Goal: Task Accomplishment & Management: Use online tool/utility

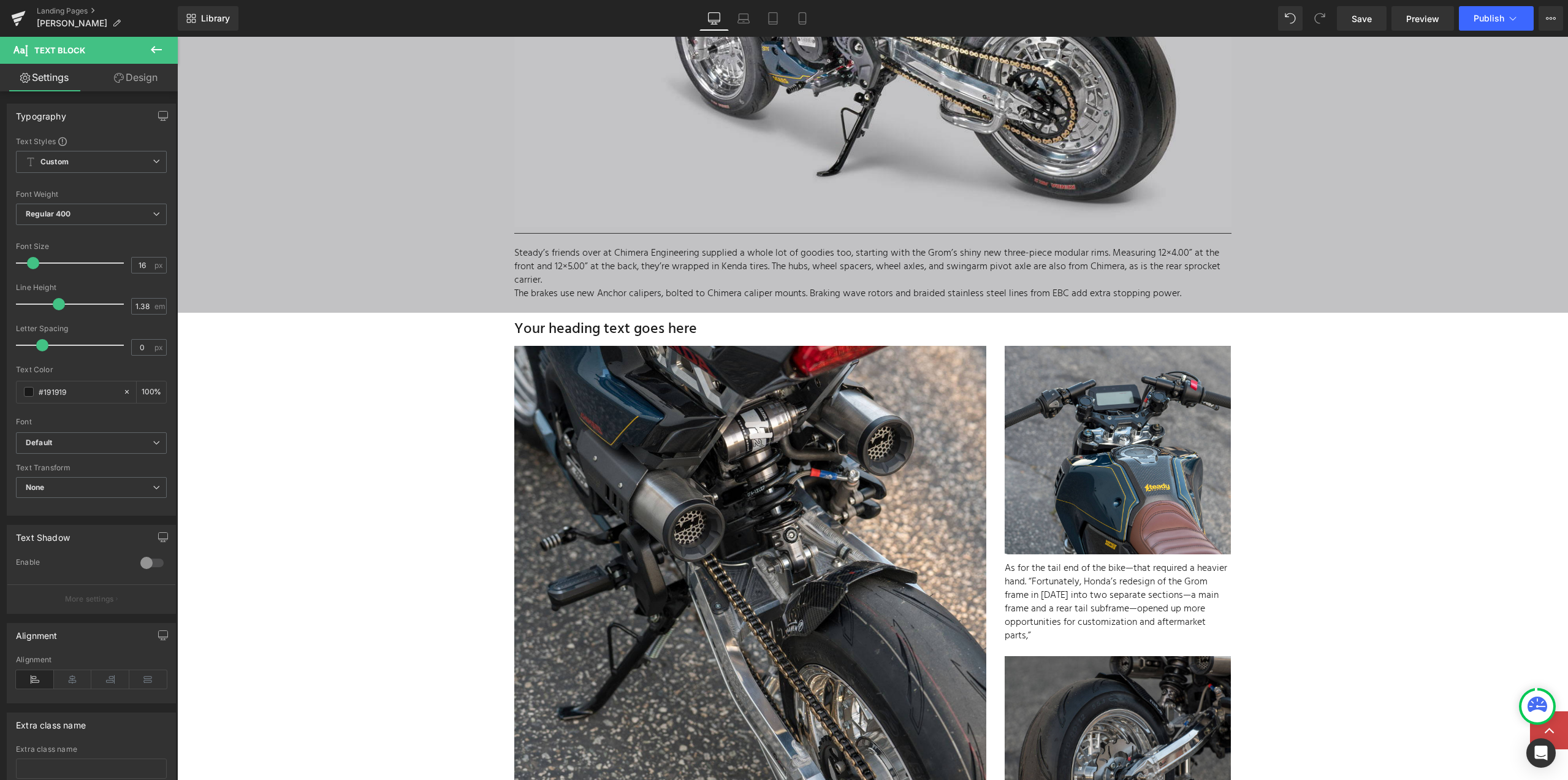
scroll to position [3986, 0]
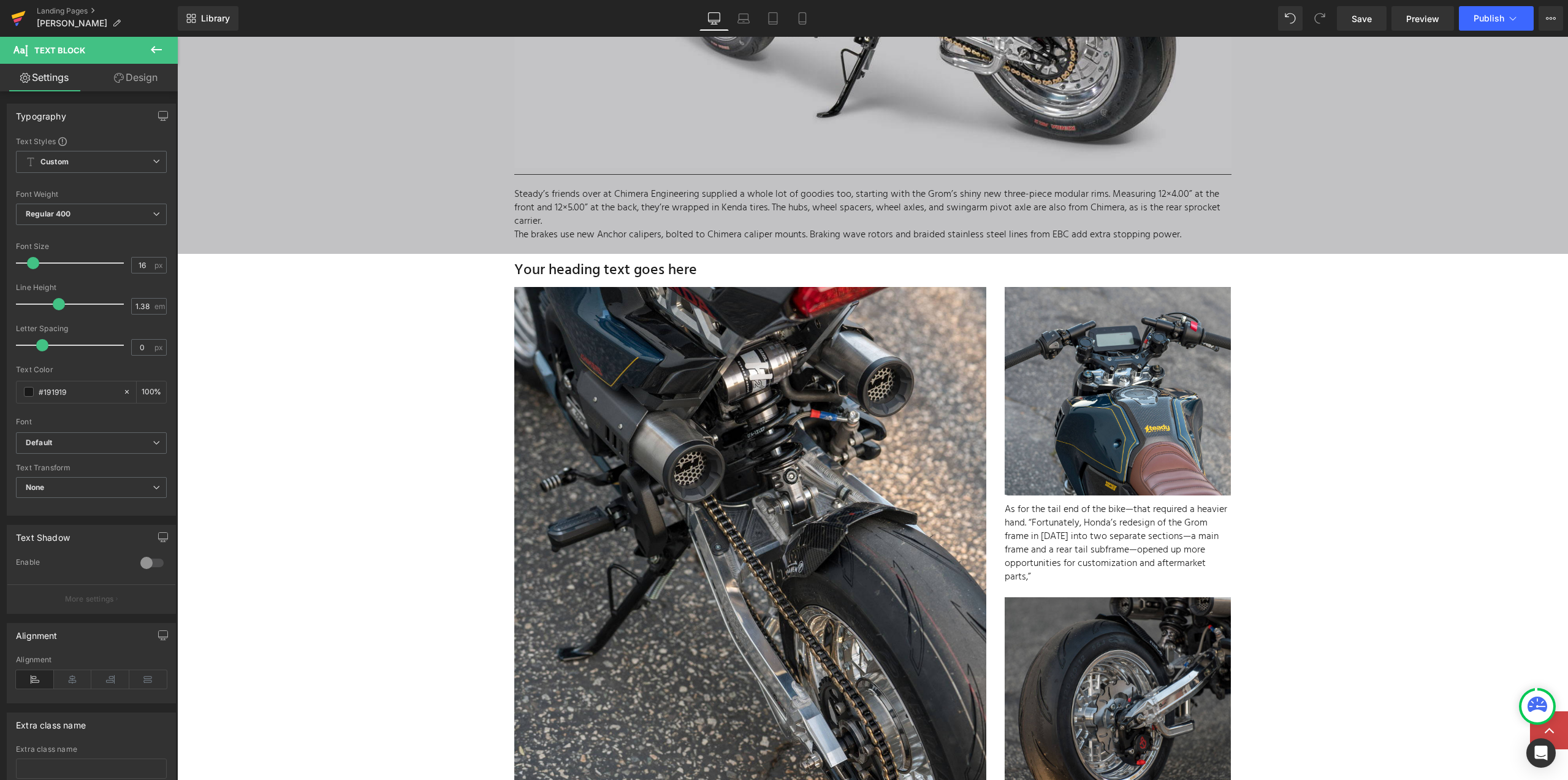
click at [21, 18] on icon at bounding box center [18, 20] width 9 height 6
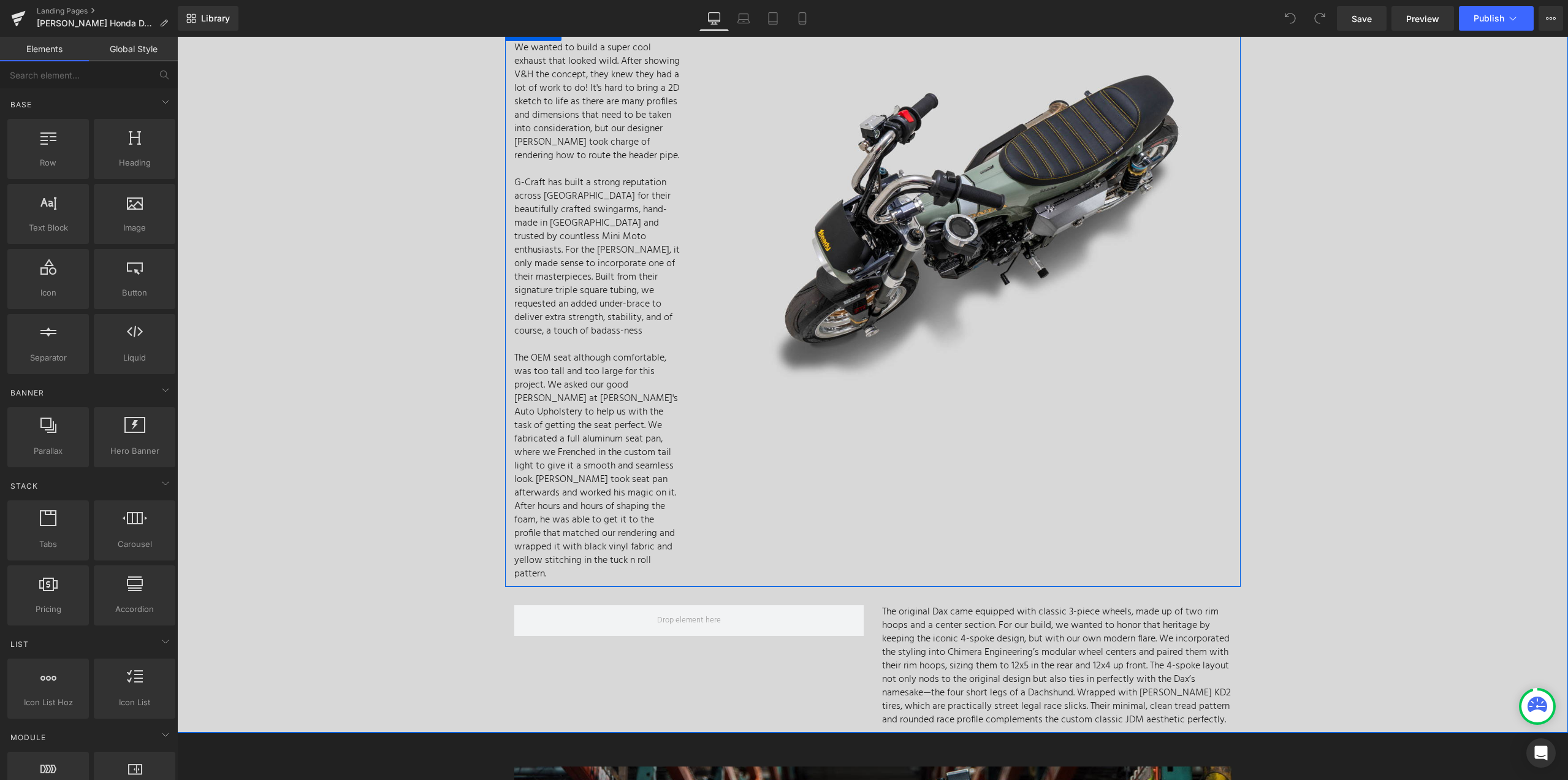
scroll to position [3496, 0]
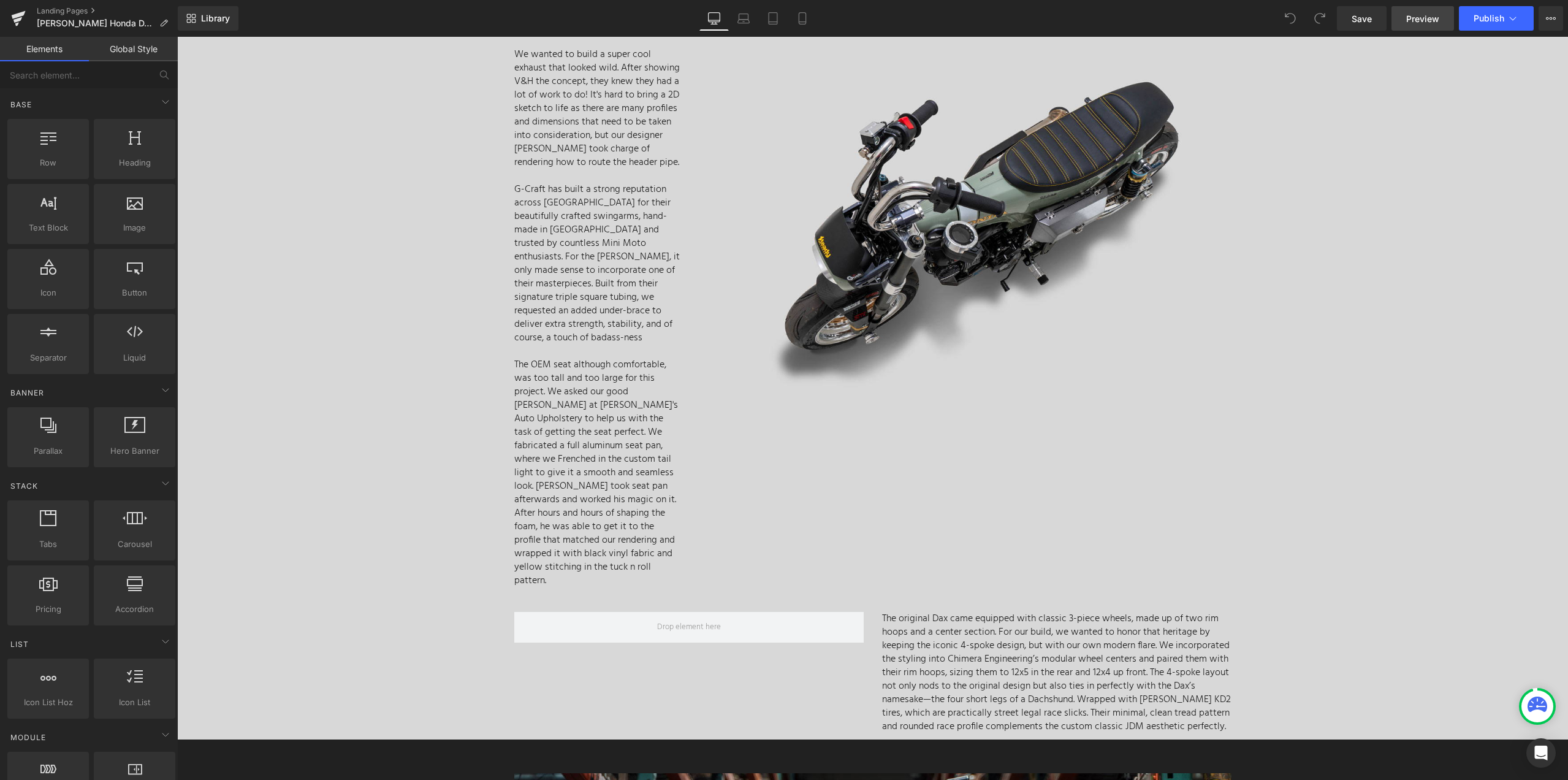
click at [1431, 18] on span "Preview" at bounding box center [1423, 18] width 33 height 13
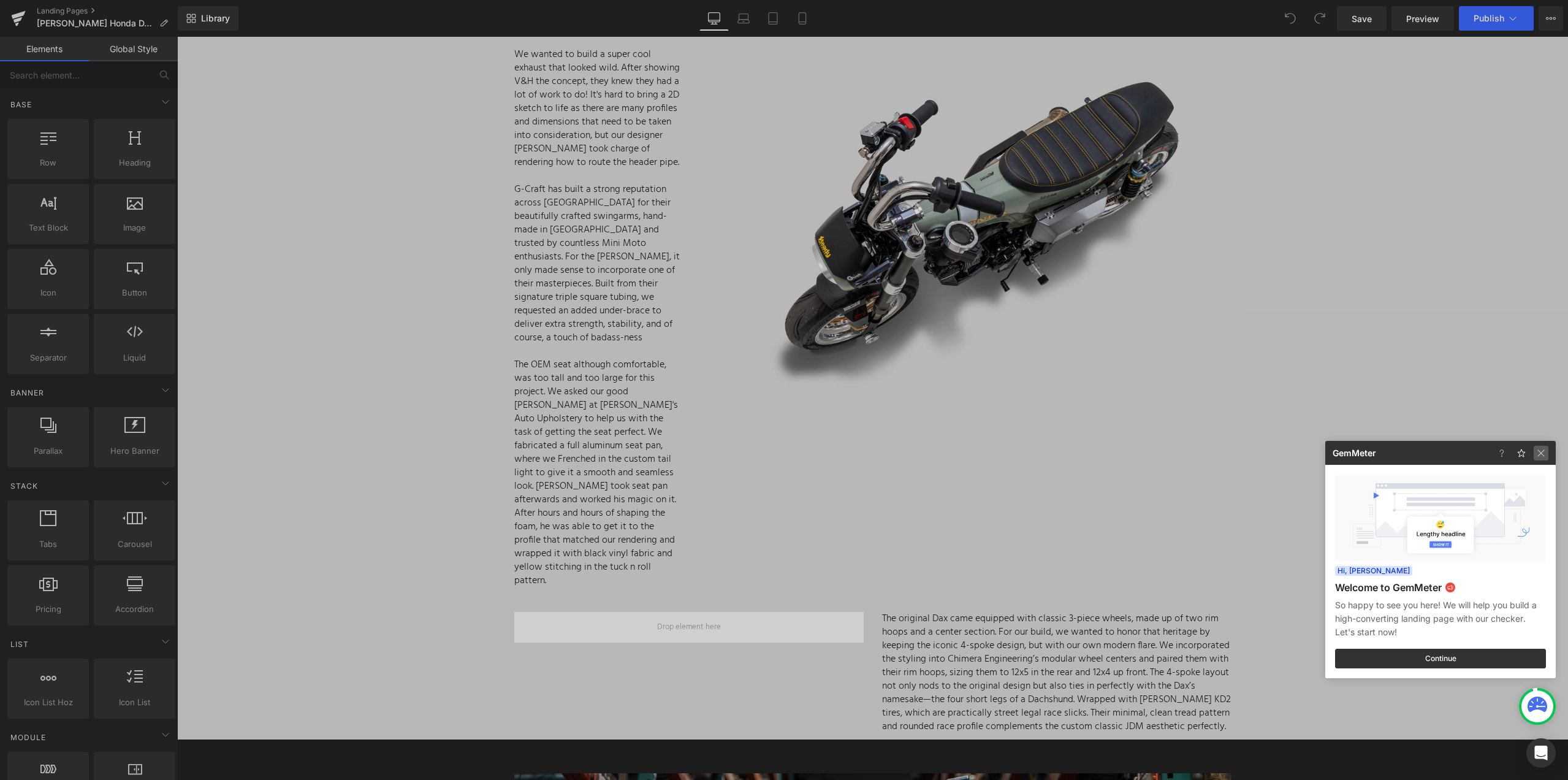
click at [1534, 451] on img at bounding box center [1541, 453] width 15 height 15
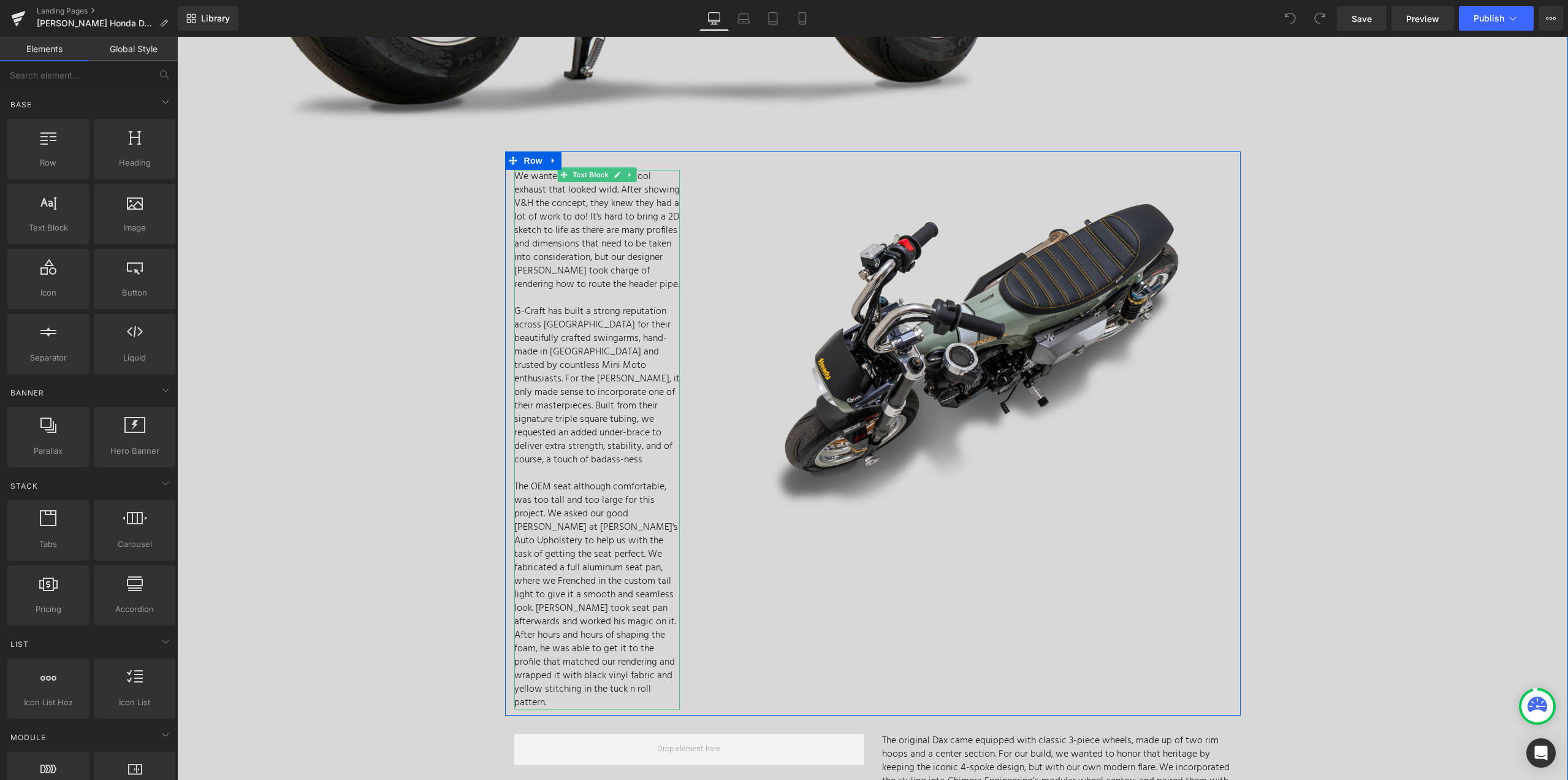
scroll to position [3373, 0]
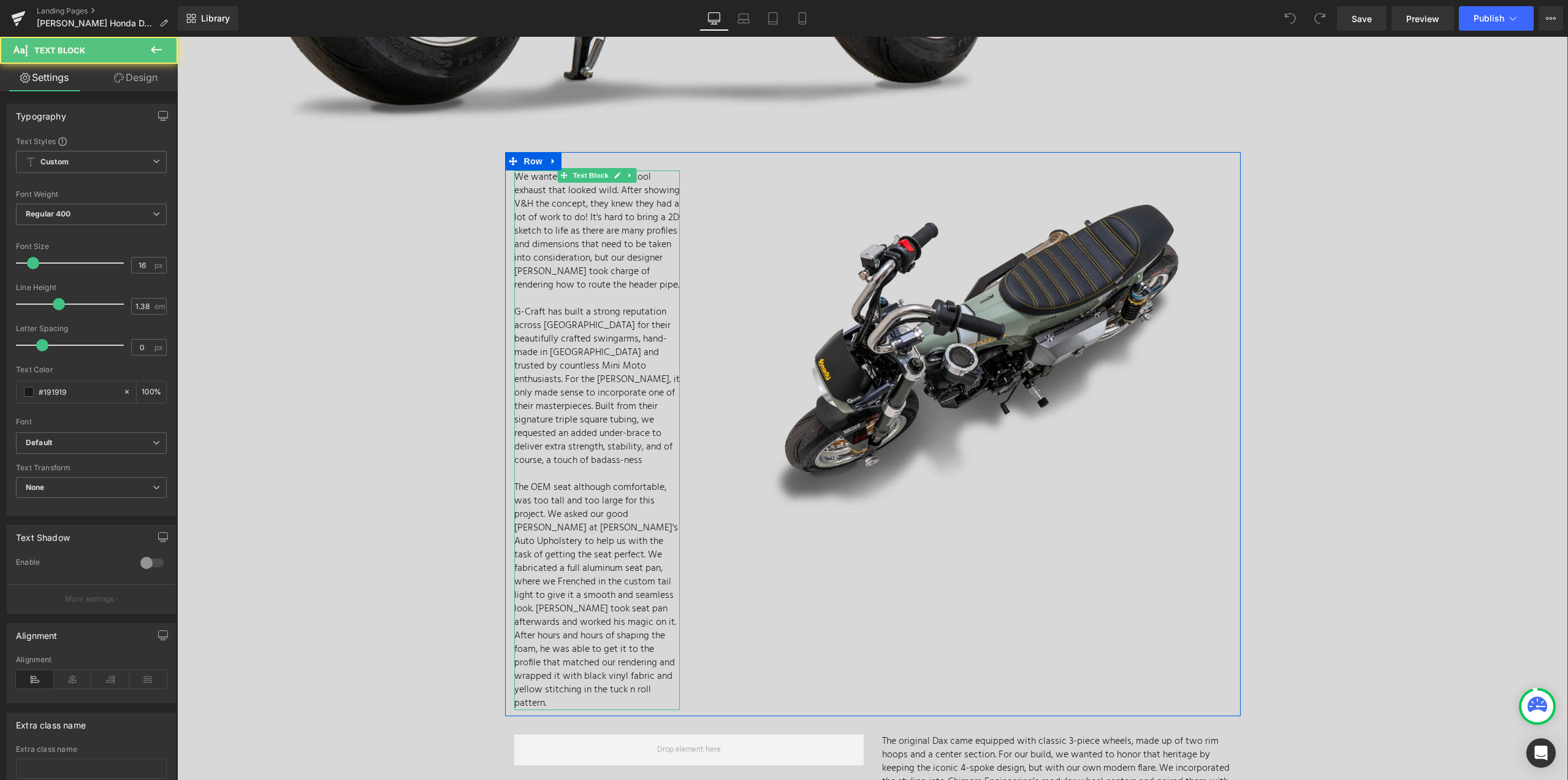
click at [609, 443] on p "G-Craft has built a strong reputation across Asia for their beautifully crafted…" at bounding box center [597, 386] width 165 height 162
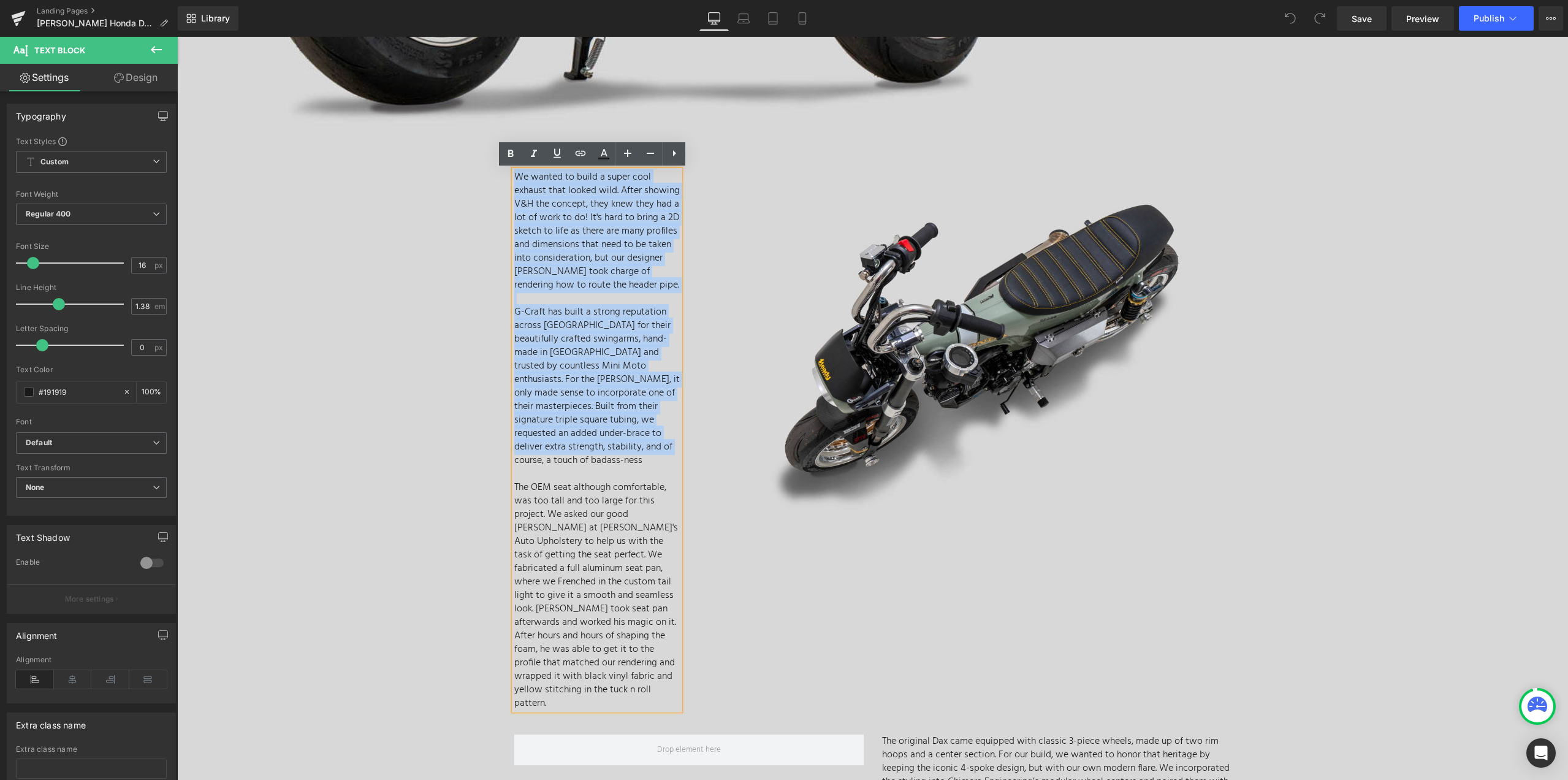
drag, startPoint x: 605, startPoint y: 447, endPoint x: 504, endPoint y: 168, distance: 296.7
click at [505, 168] on div "We wanted to build a super cool exhaust that looked wild. After showing V&H the…" at bounding box center [873, 434] width 736 height 564
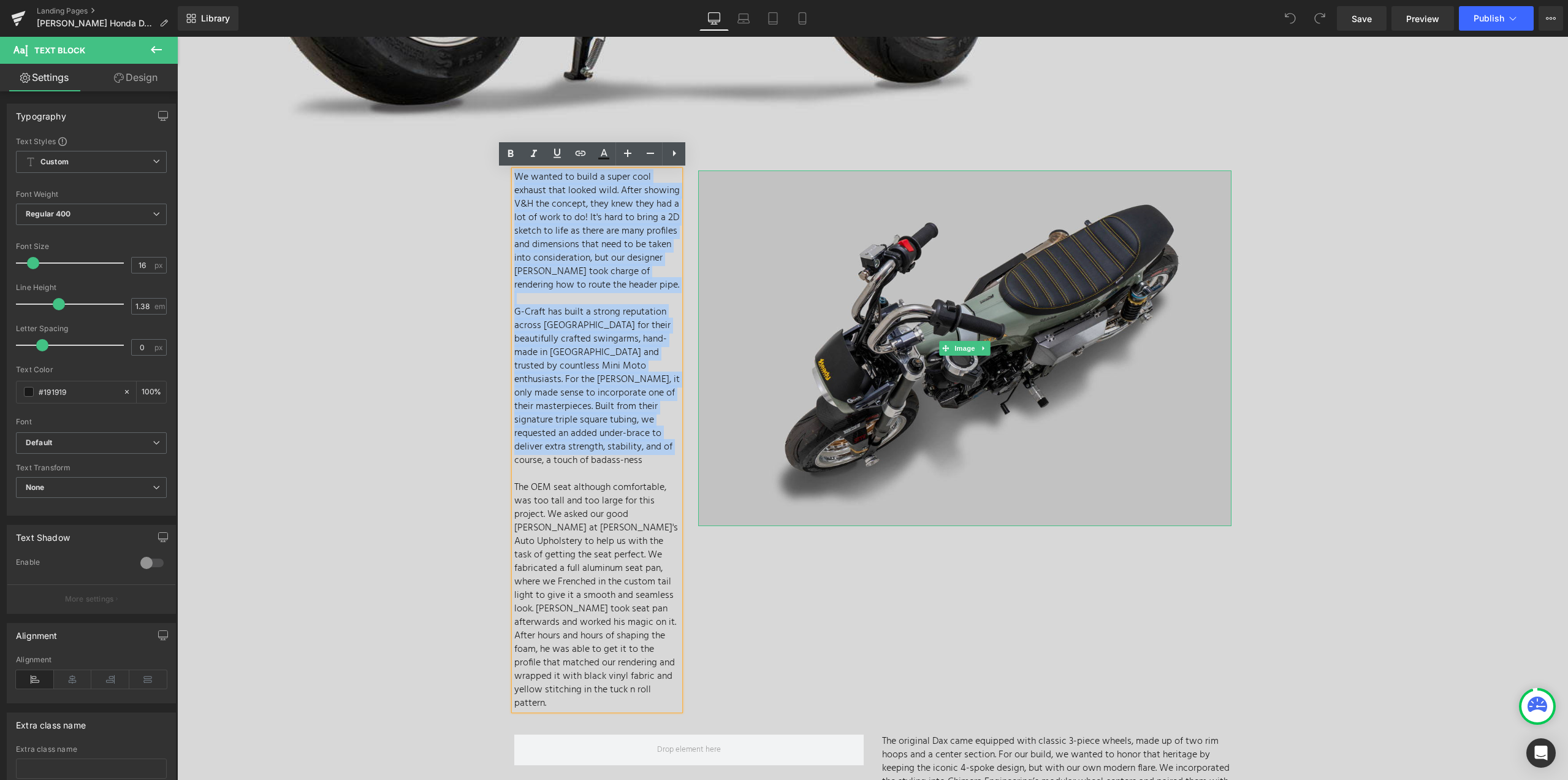
copy div "We wanted to build a super cool exhaust that looked wild. After showing V&H the…"
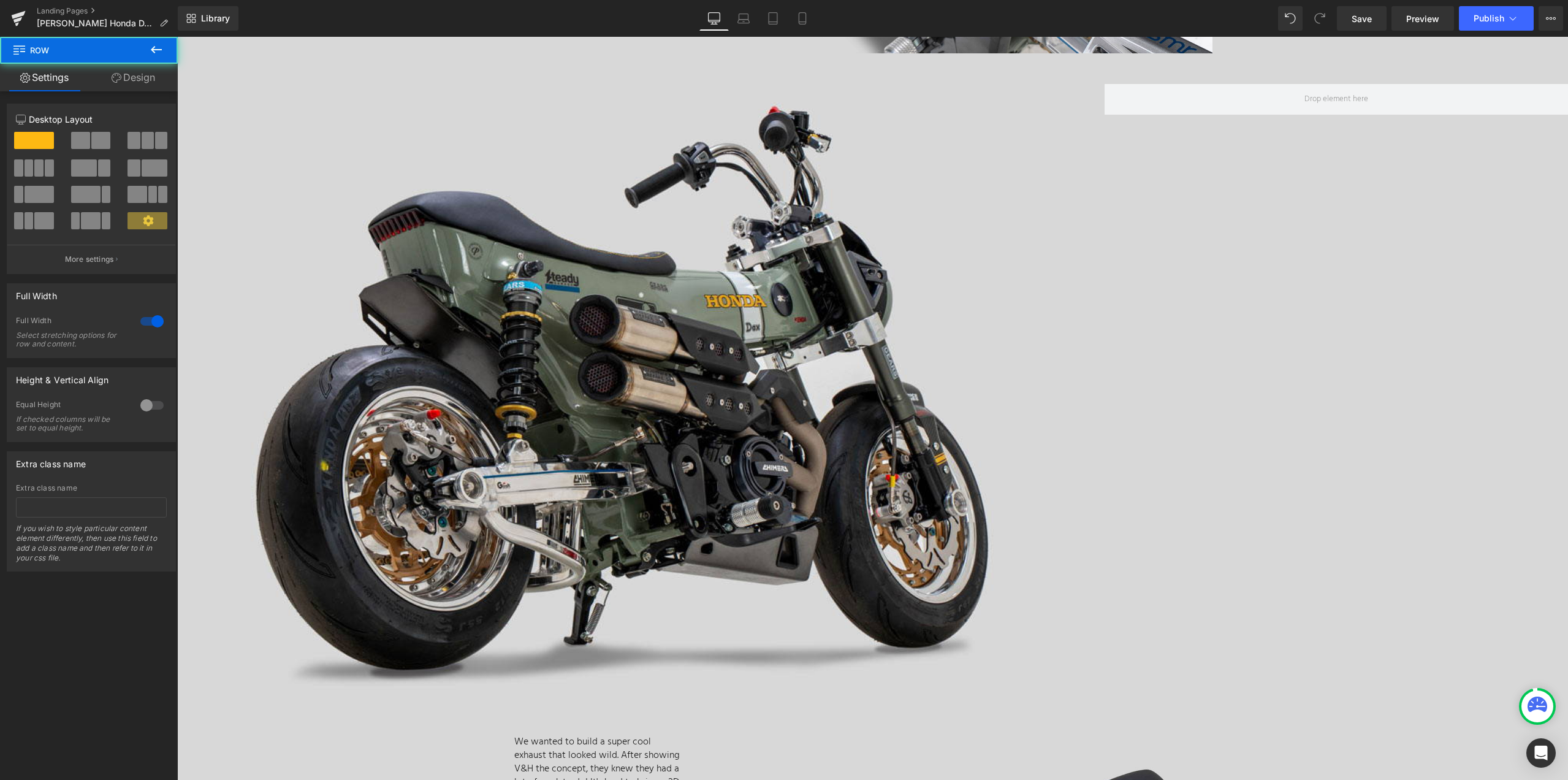
scroll to position [2637, 0]
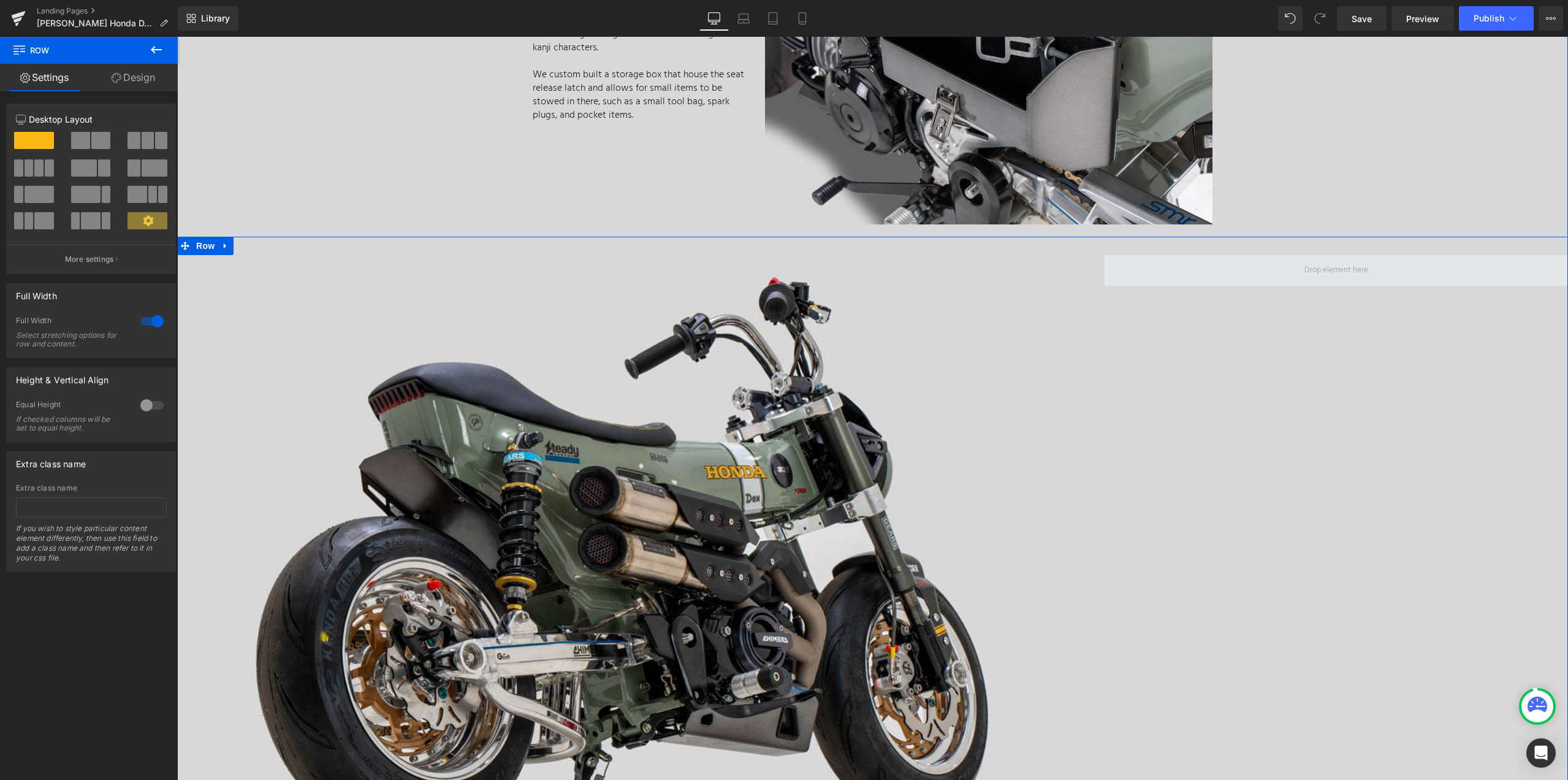
click at [1244, 270] on span at bounding box center [1335, 270] width 463 height 31
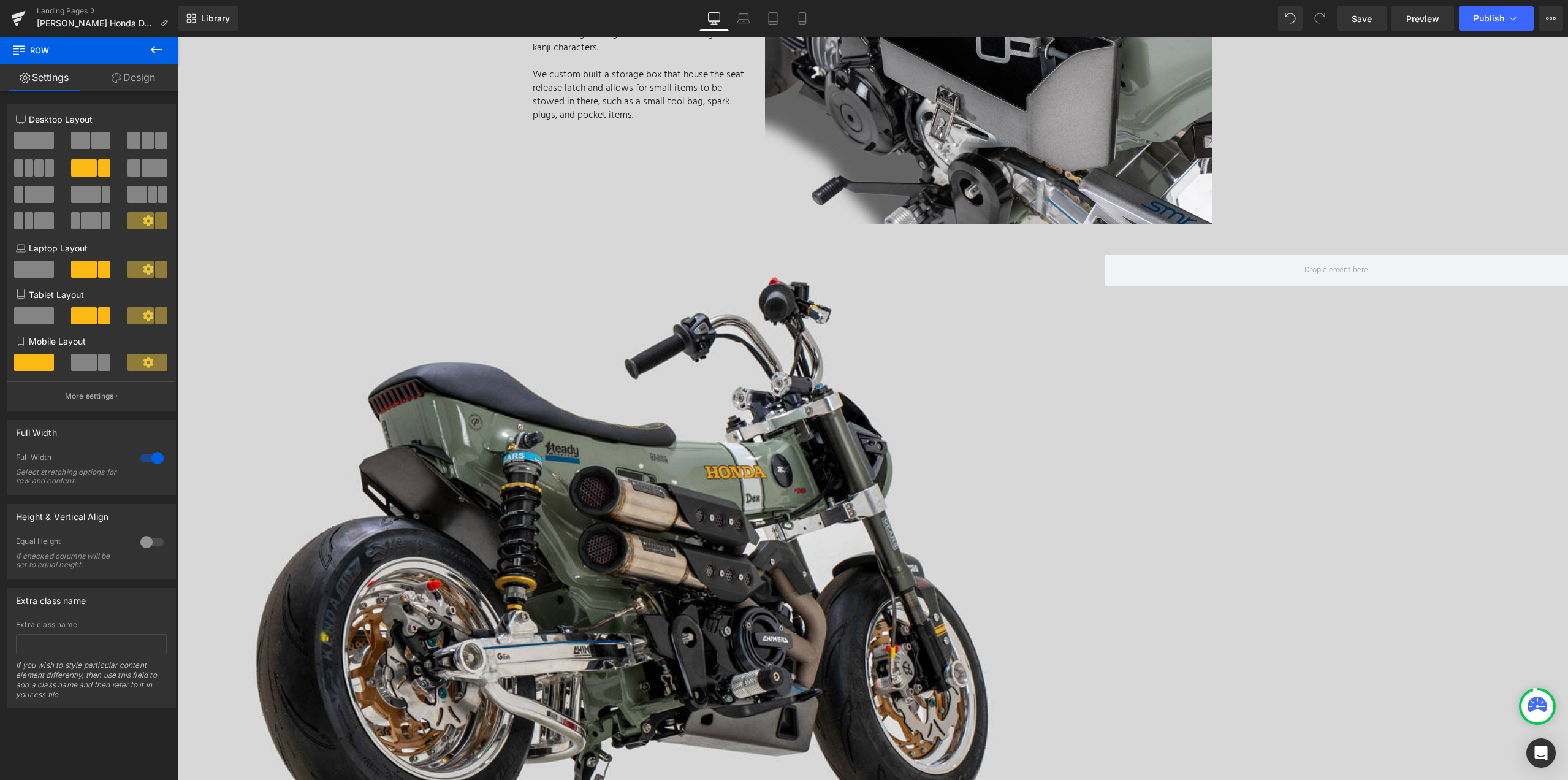
click at [153, 50] on icon at bounding box center [156, 50] width 11 height 8
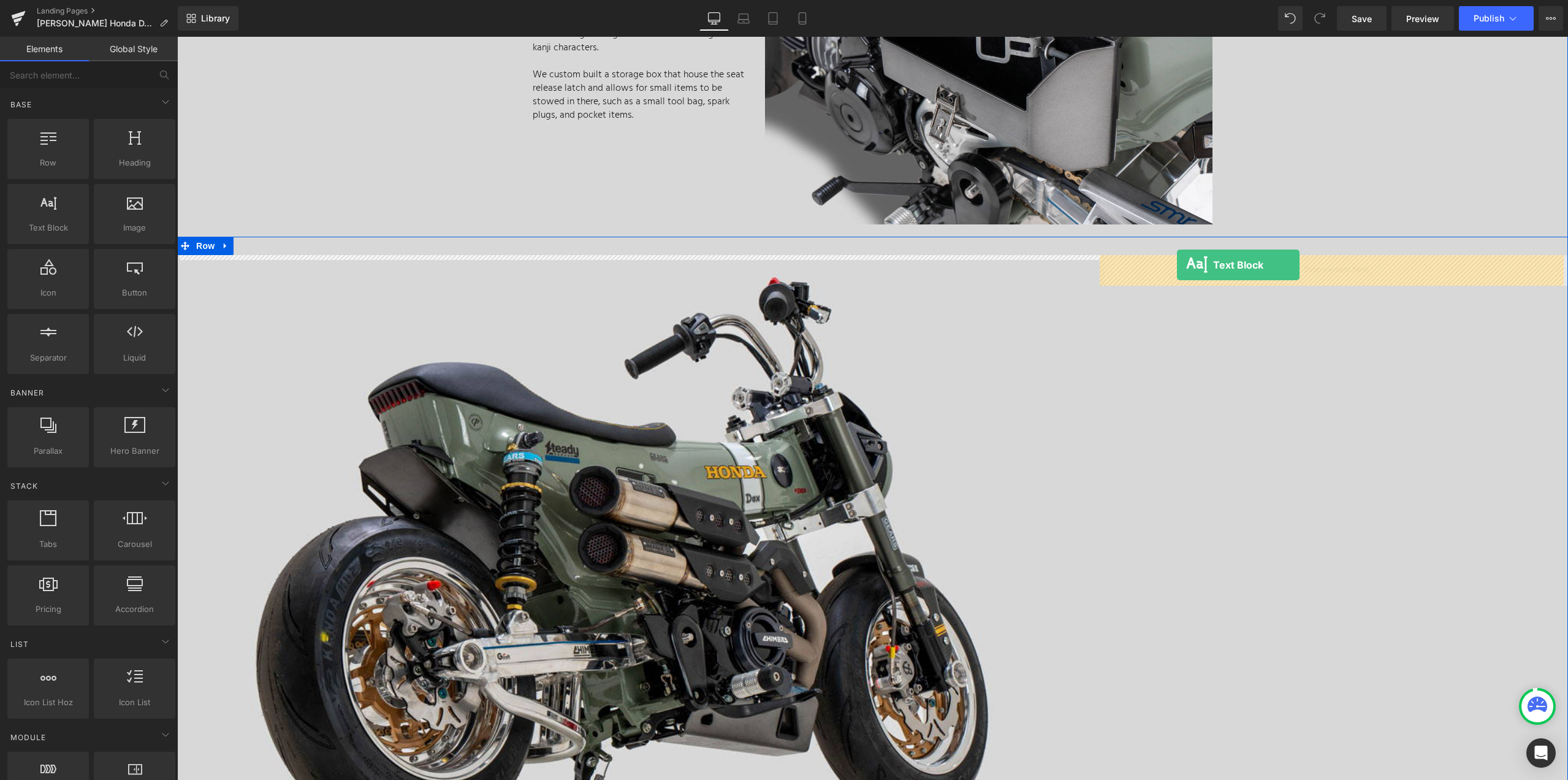
drag, startPoint x: 240, startPoint y: 259, endPoint x: 1177, endPoint y: 265, distance: 937.0
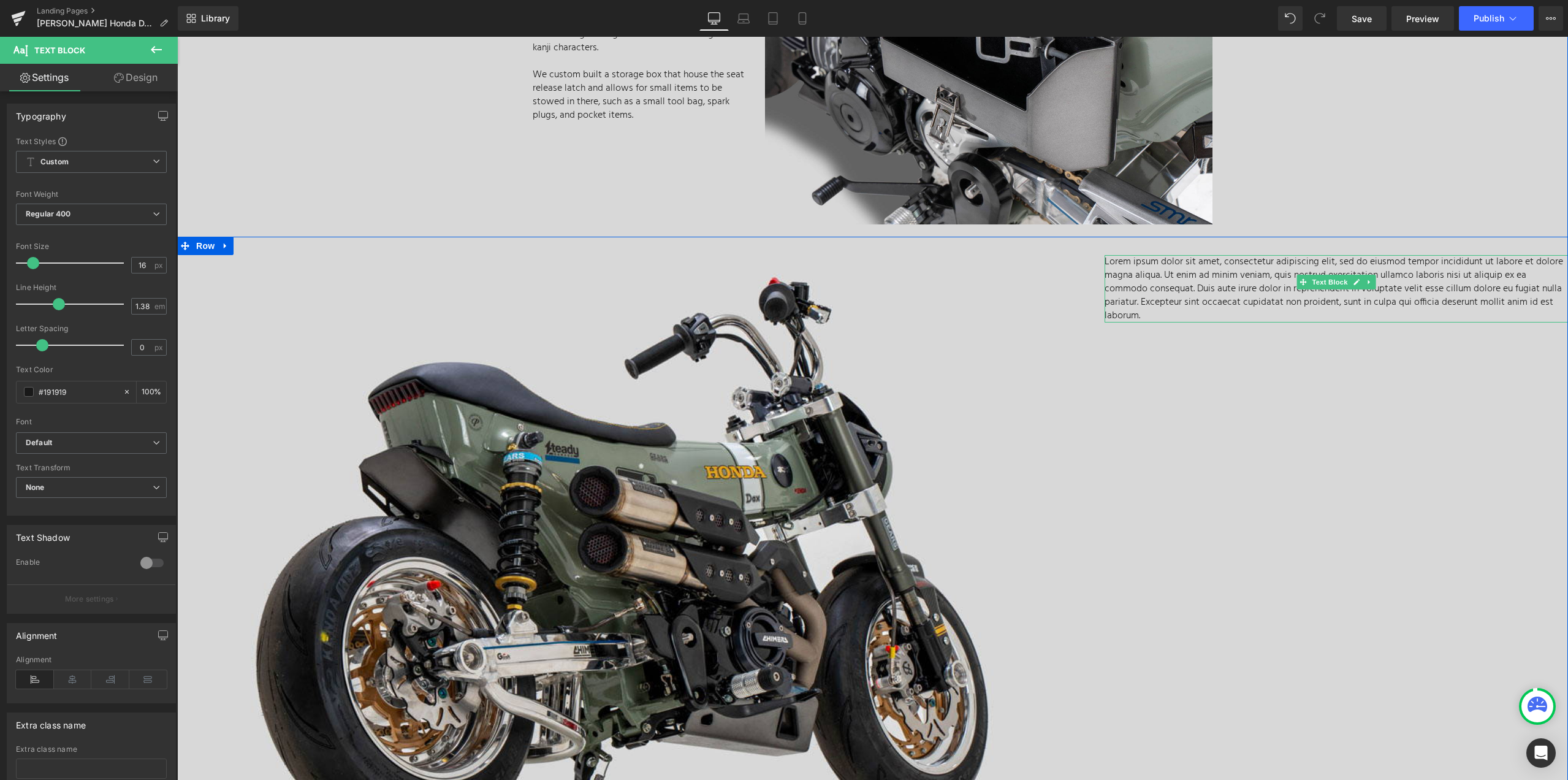
click at [1539, 296] on p "Lorem ipsum dolor sit amet, consectetur adipiscing elit, sed do eiusmod tempor …" at bounding box center [1335, 289] width 463 height 67
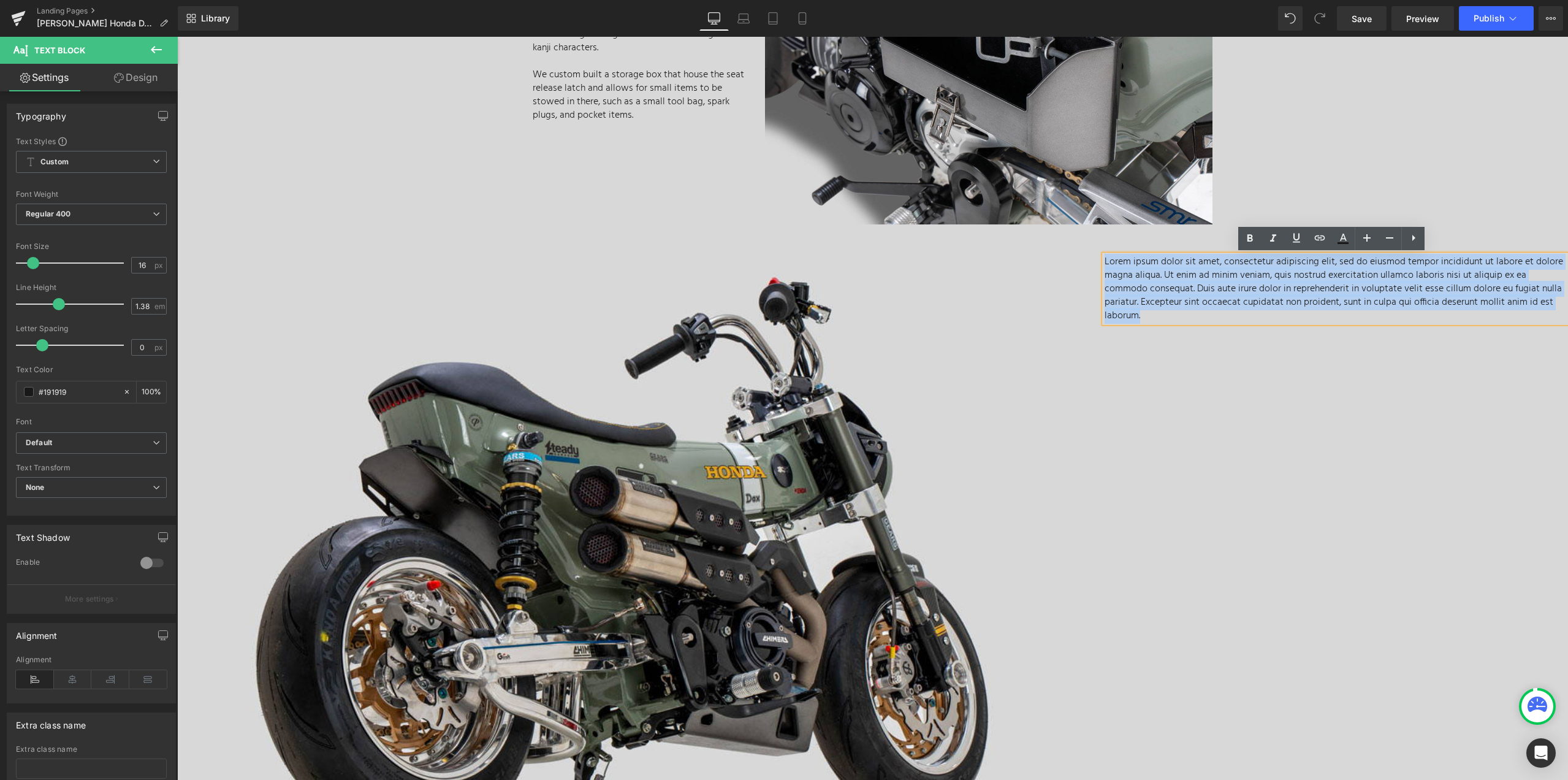
drag, startPoint x: 1547, startPoint y: 303, endPoint x: 1075, endPoint y: 244, distance: 475.7
click at [1075, 244] on div "Image Lorem ipsum dolor sit amet, consectetur adipiscing elit, sed do eiusmod t…" at bounding box center [872, 562] width 1391 height 652
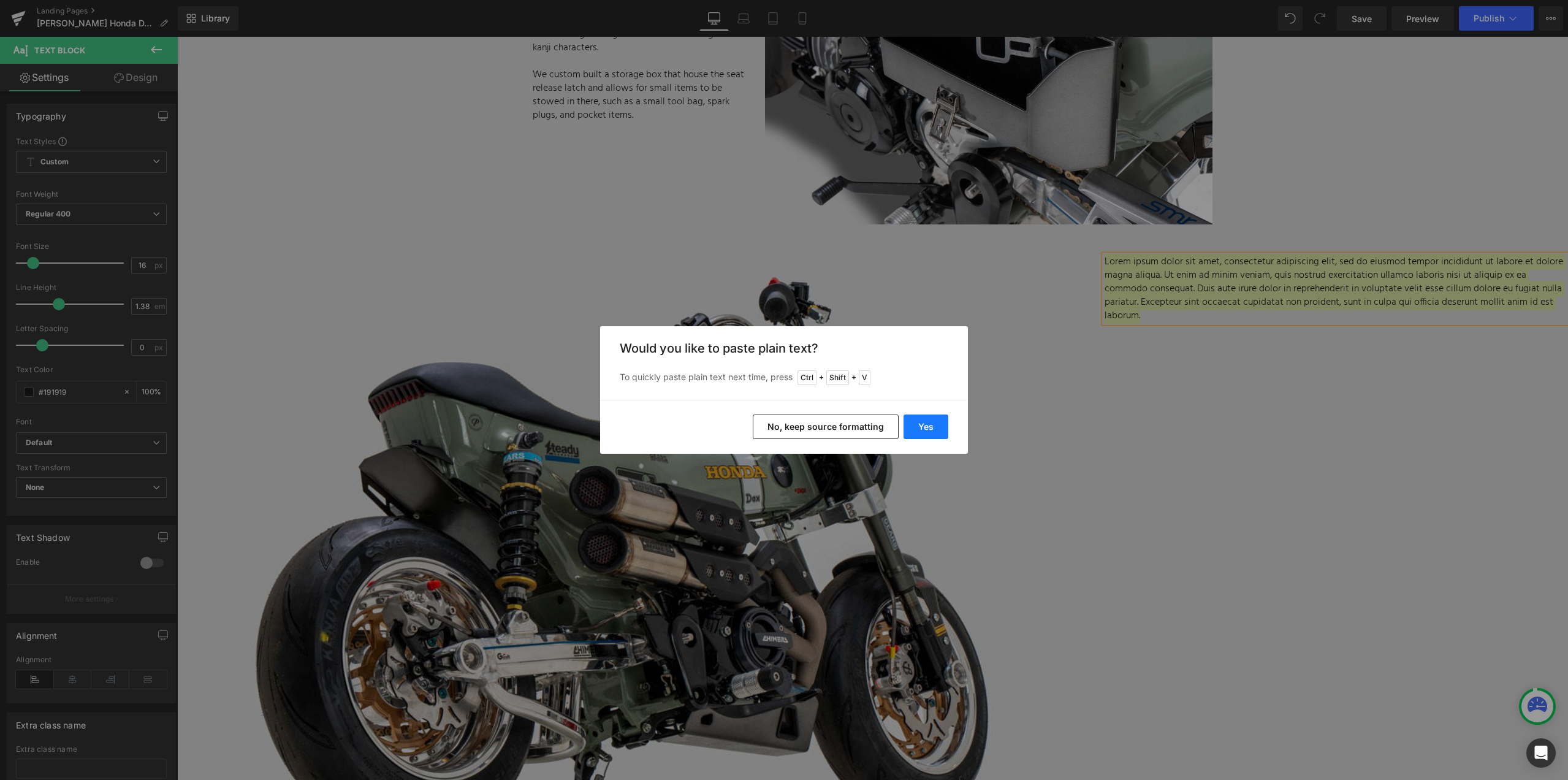
click at [919, 428] on button "Yes" at bounding box center [926, 427] width 44 height 25
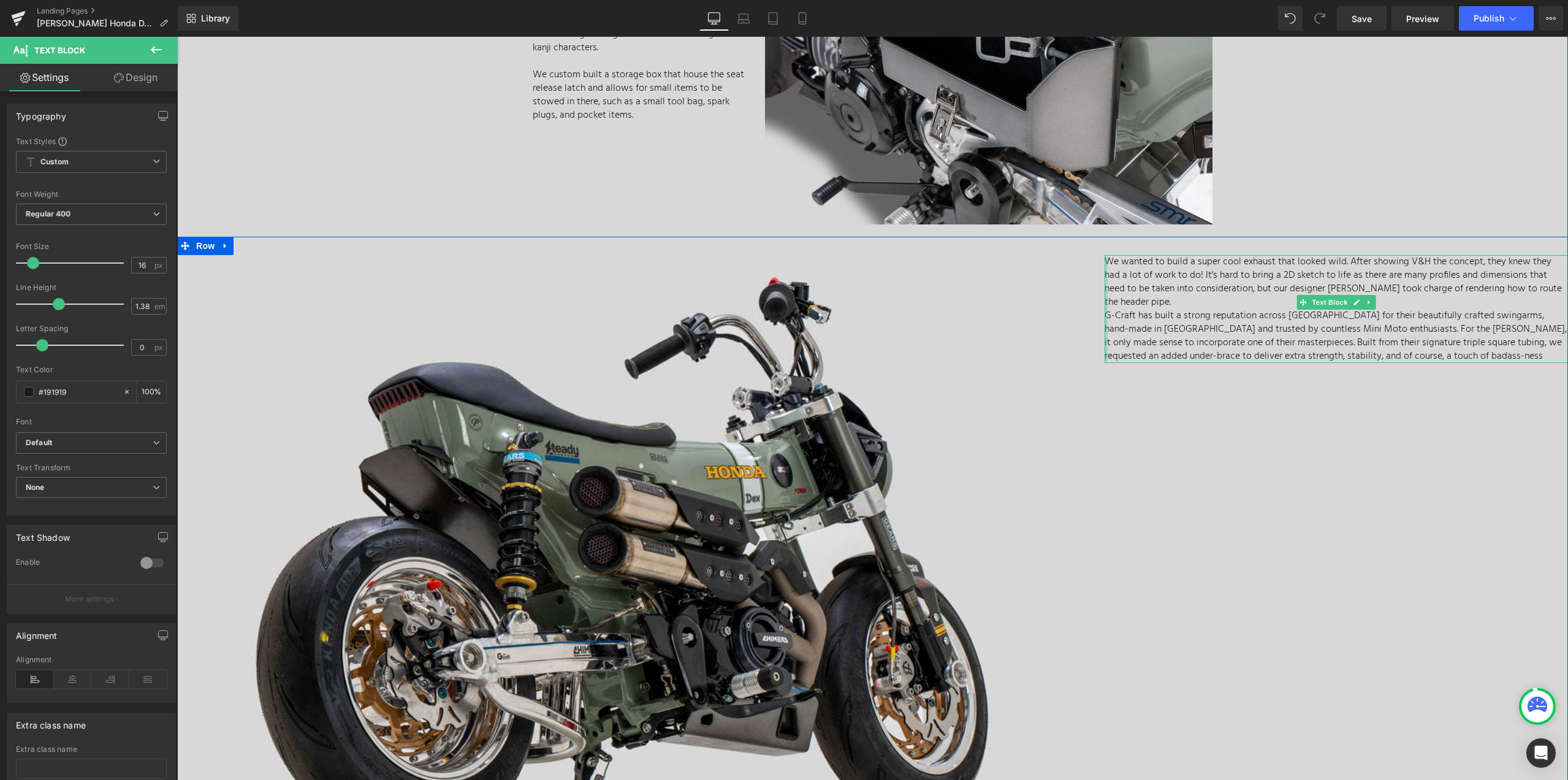
click at [1104, 300] on div at bounding box center [1105, 309] width 3 height 108
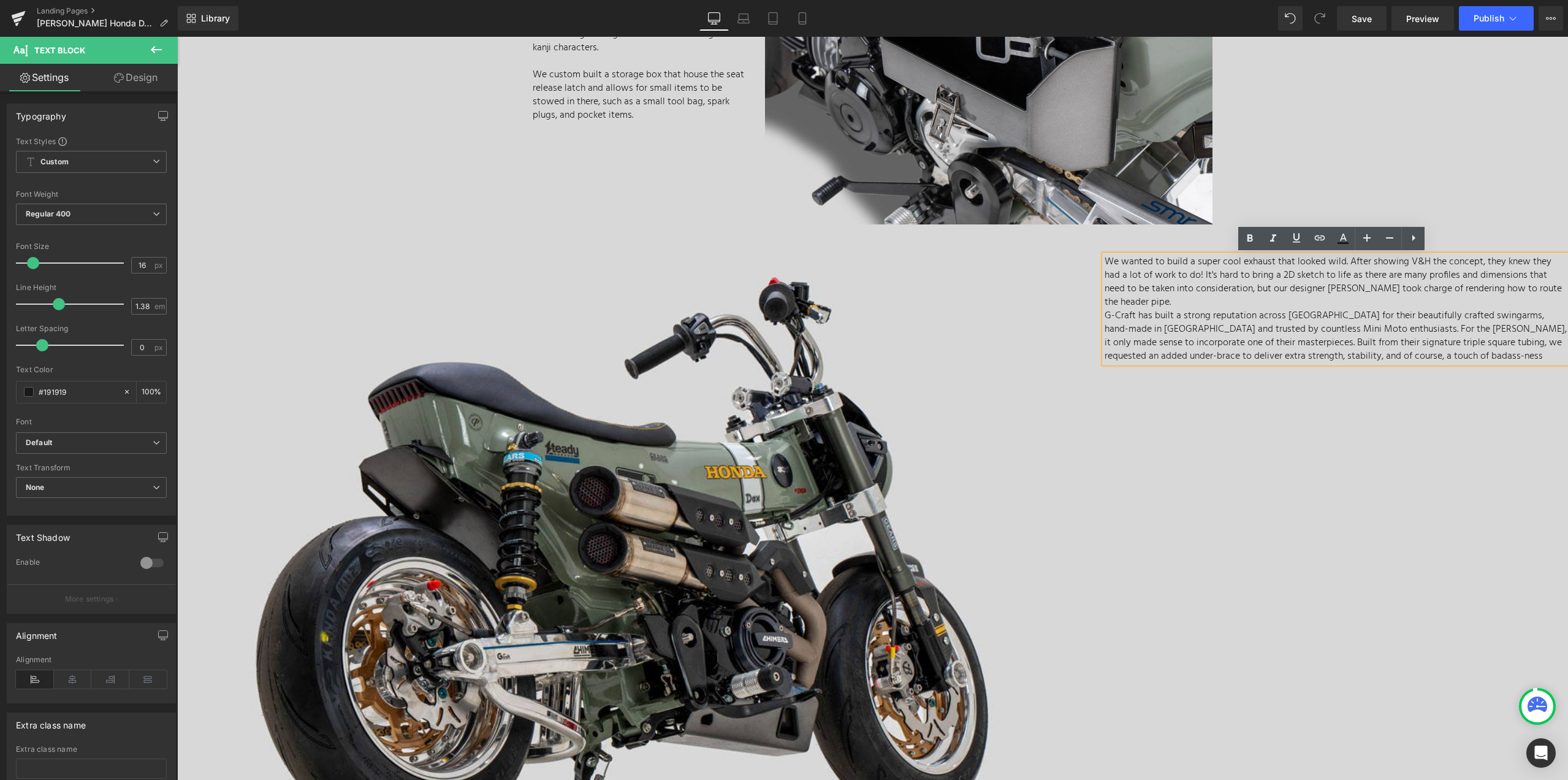
click at [1104, 309] on p "G-Craft has built a strong reputation across Asia for their beautifully crafted…" at bounding box center [1335, 336] width 463 height 54
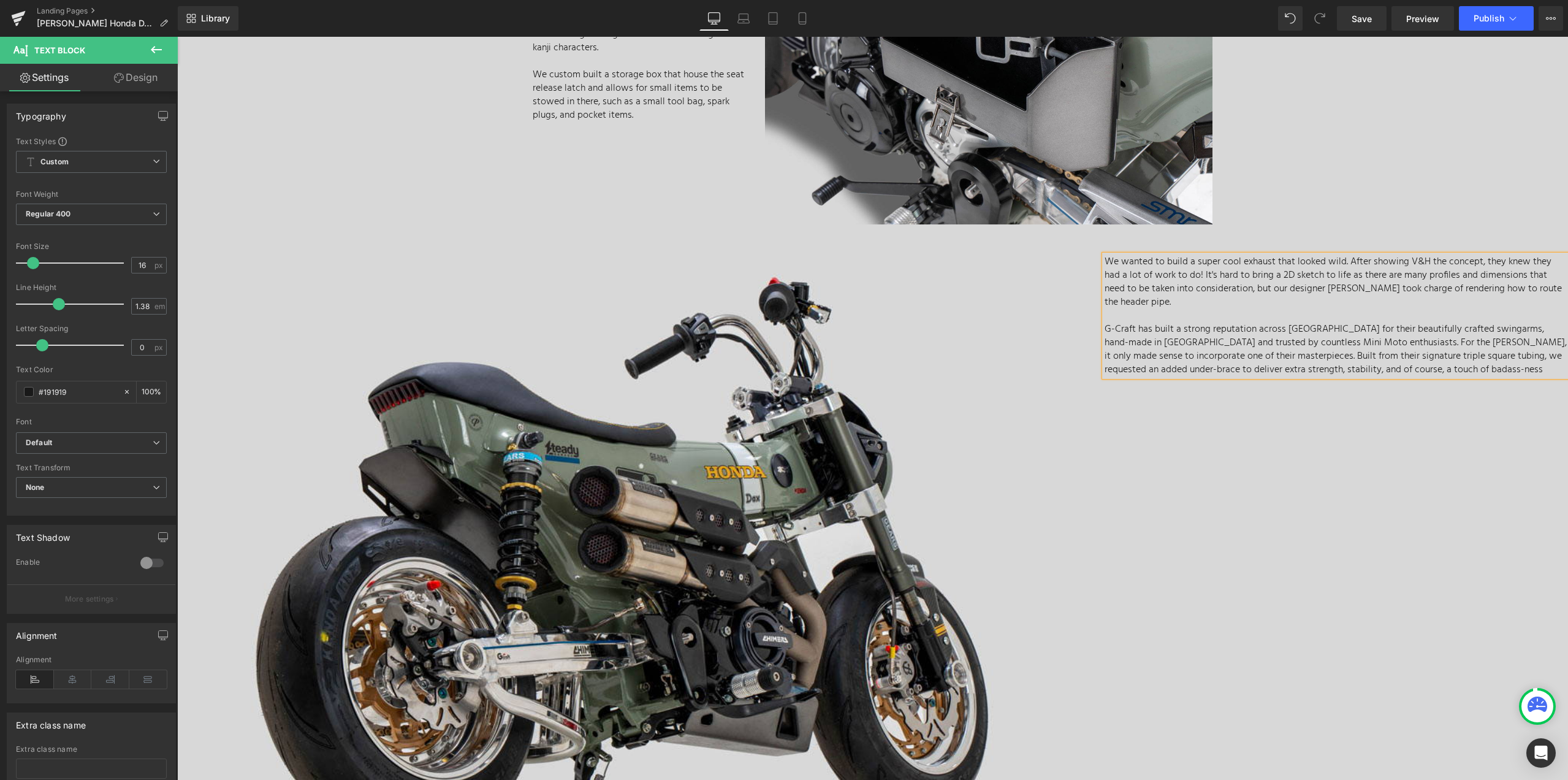
click at [1164, 322] on p "G-Craft has built a strong reputation across Asia for their beautifully crafted…" at bounding box center [1335, 349] width 463 height 54
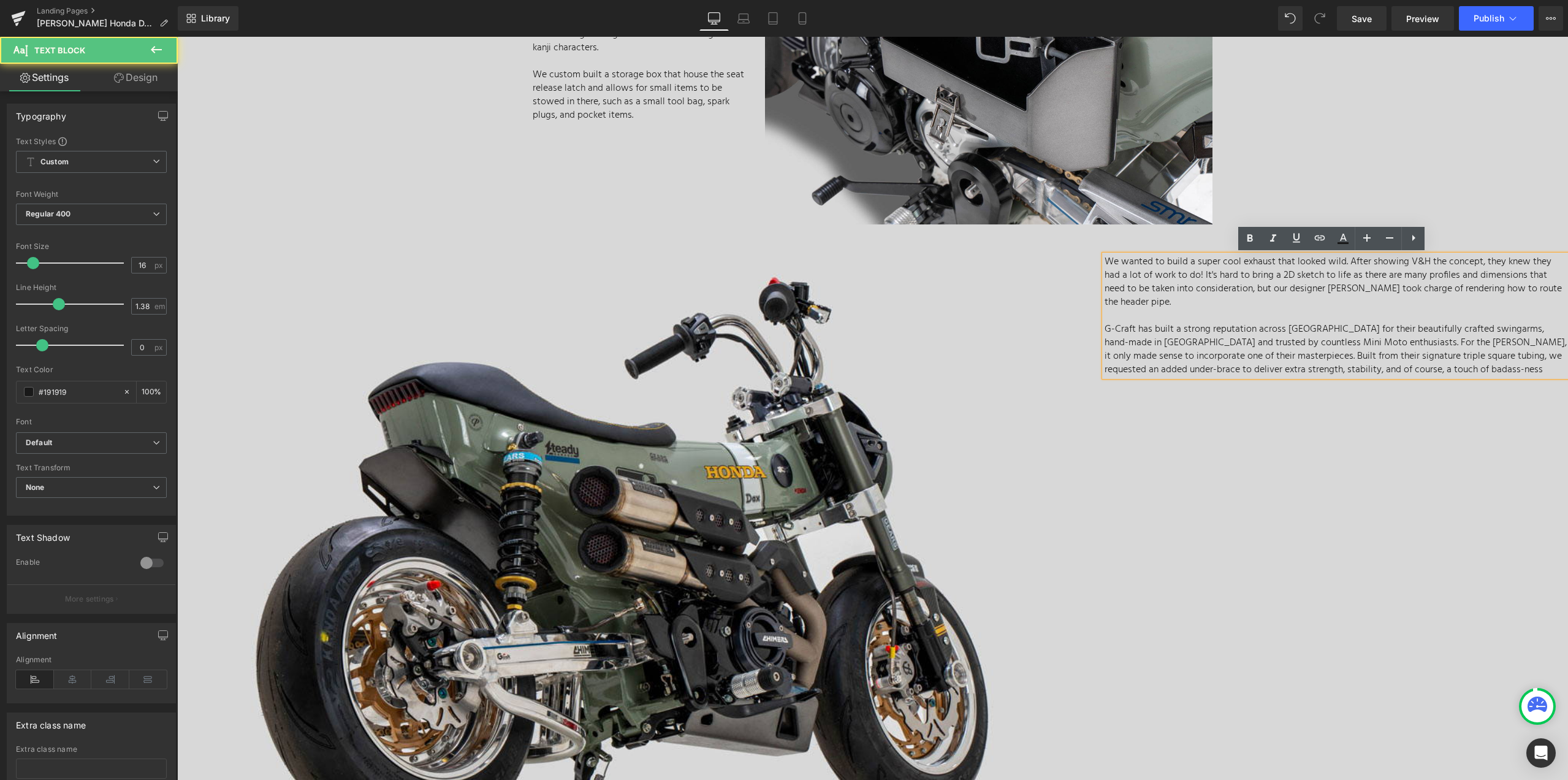
click at [1308, 486] on div "Image We wanted to build a super cool exhaust that looked wild. After showing V…" at bounding box center [872, 562] width 1391 height 652
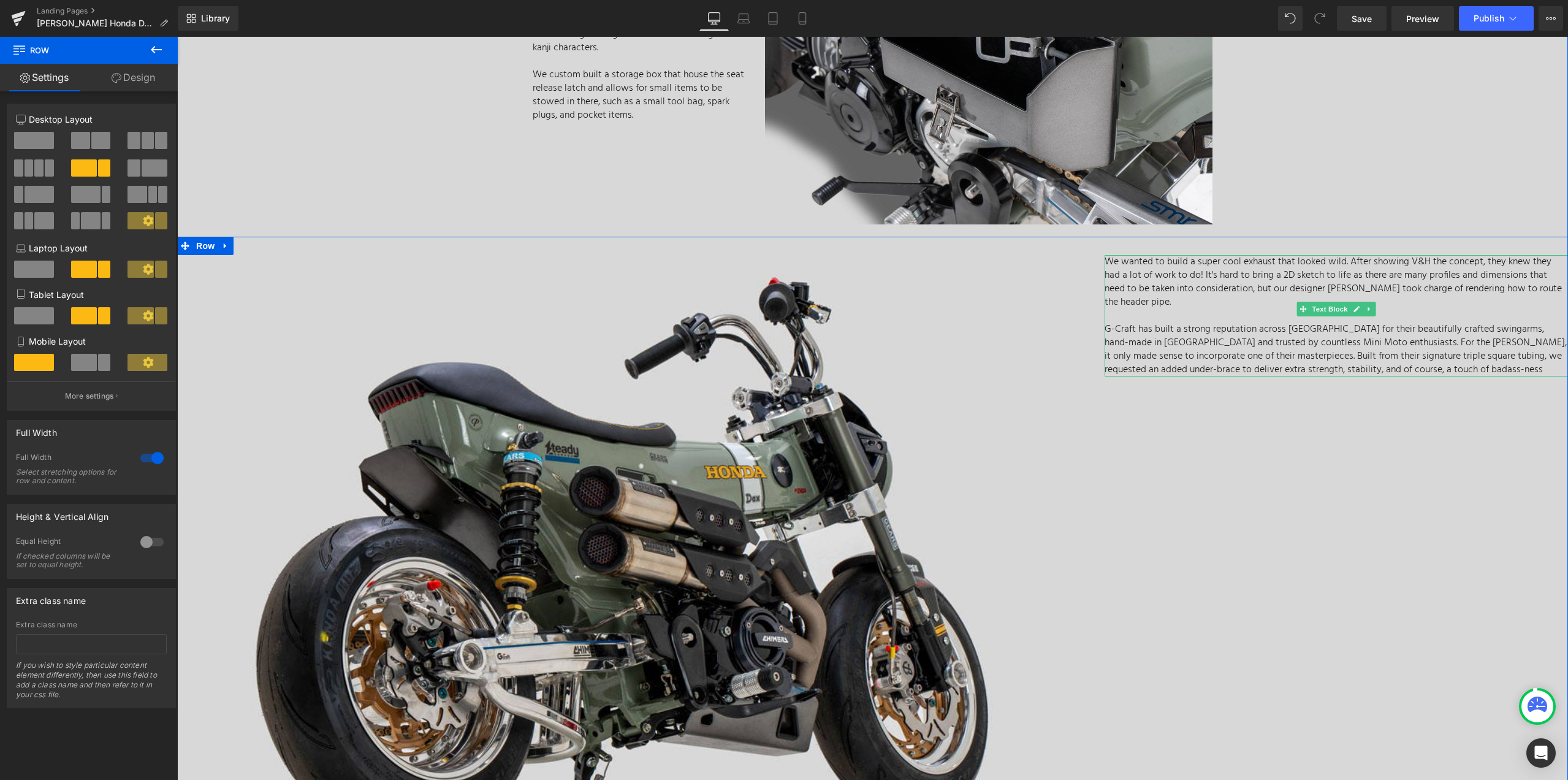
click at [1339, 274] on p "We wanted to build a super cool exhaust that looked wild. After showing V&H the…" at bounding box center [1335, 282] width 463 height 54
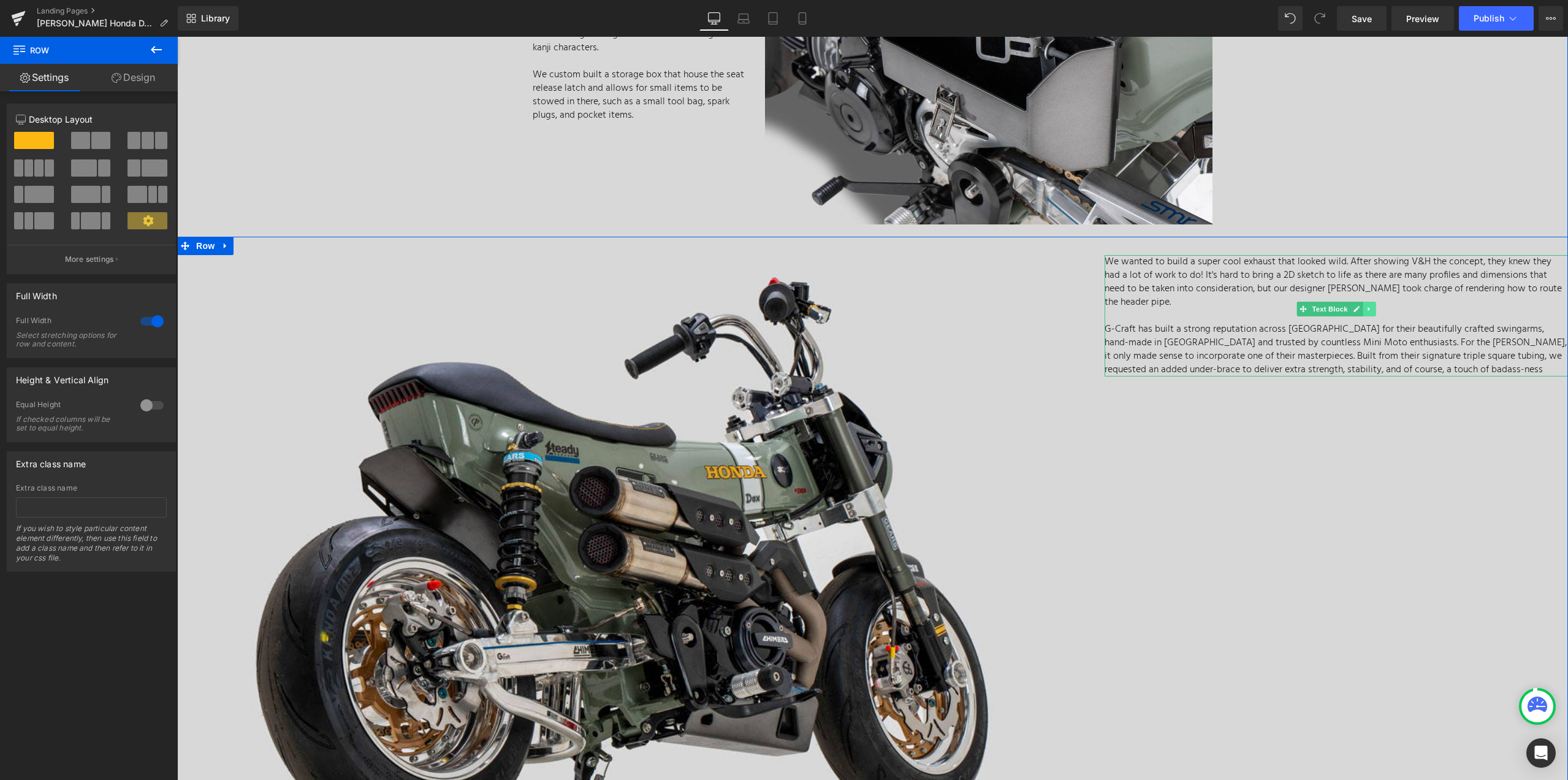
click at [1367, 311] on icon at bounding box center [1368, 309] width 2 height 4
click at [1280, 310] on div "We wanted to build a super cool exhaust that looked wild. After showing V&H the…" at bounding box center [1335, 315] width 463 height 121
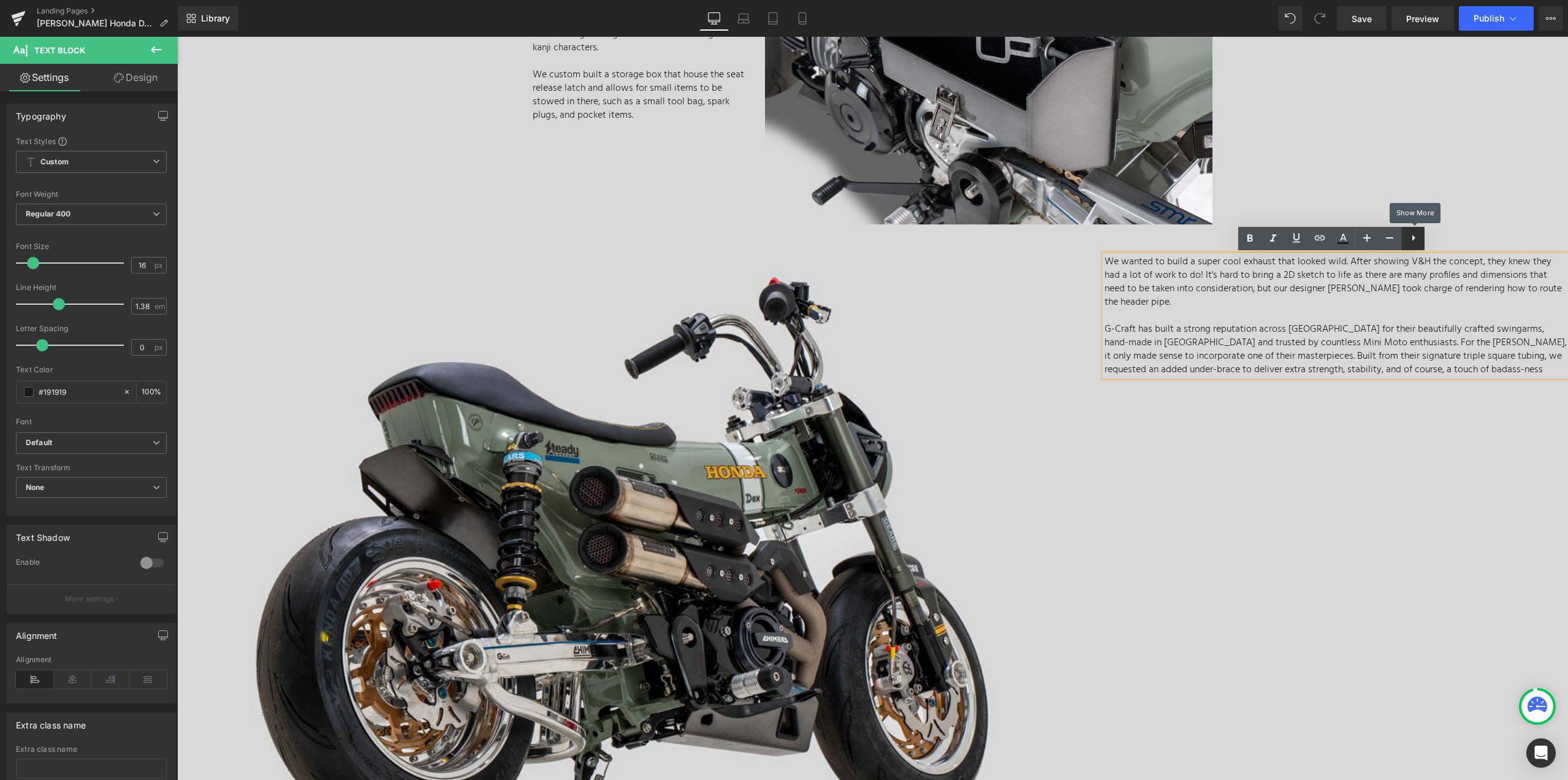
click at [1414, 236] on icon at bounding box center [1413, 238] width 15 height 15
click at [1411, 530] on div "Image We wanted to build a super cool exhaust that looked wild. After showing V…" at bounding box center [872, 562] width 1391 height 652
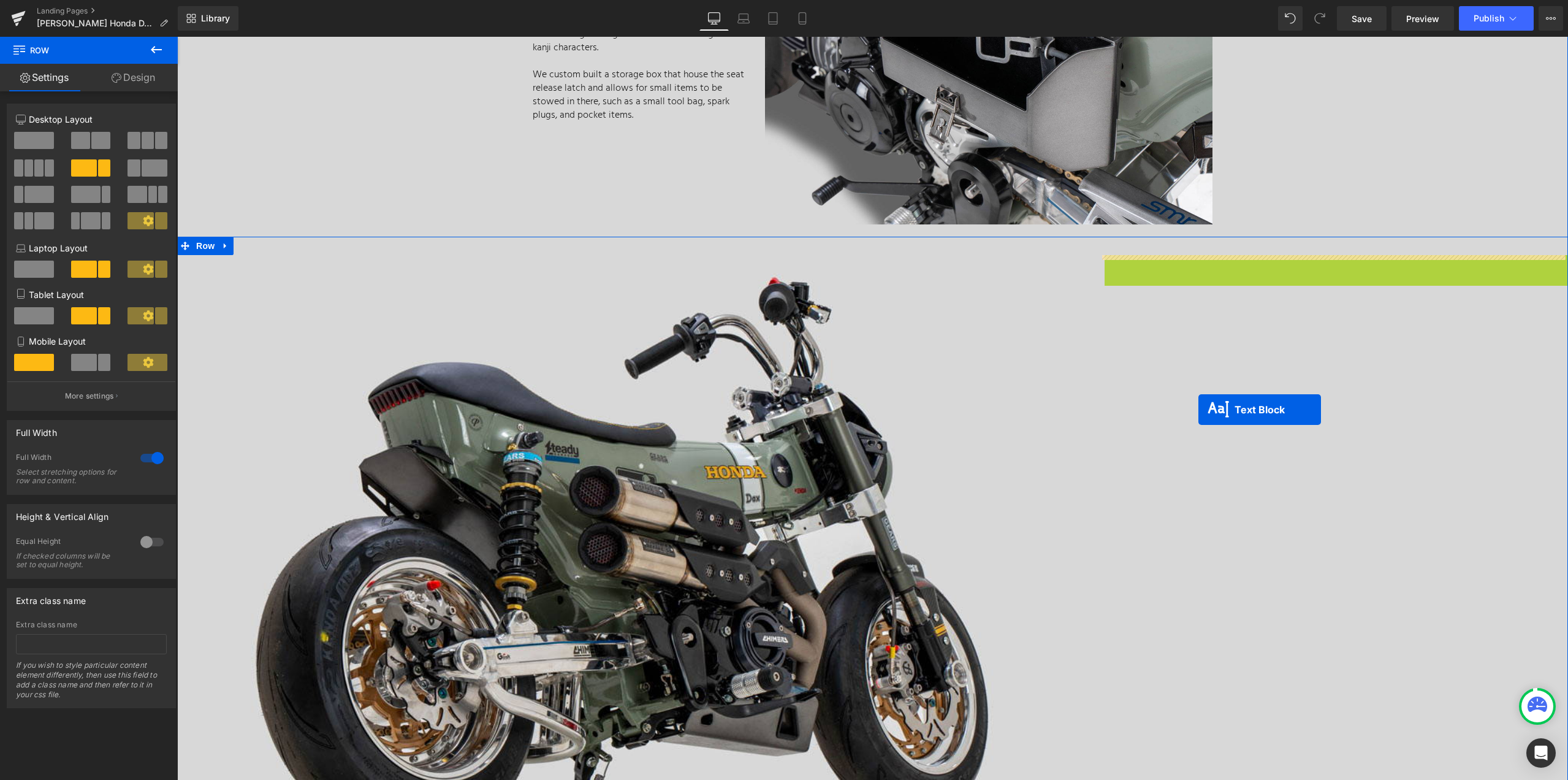
drag, startPoint x: 1296, startPoint y: 311, endPoint x: 1198, endPoint y: 409, distance: 138.6
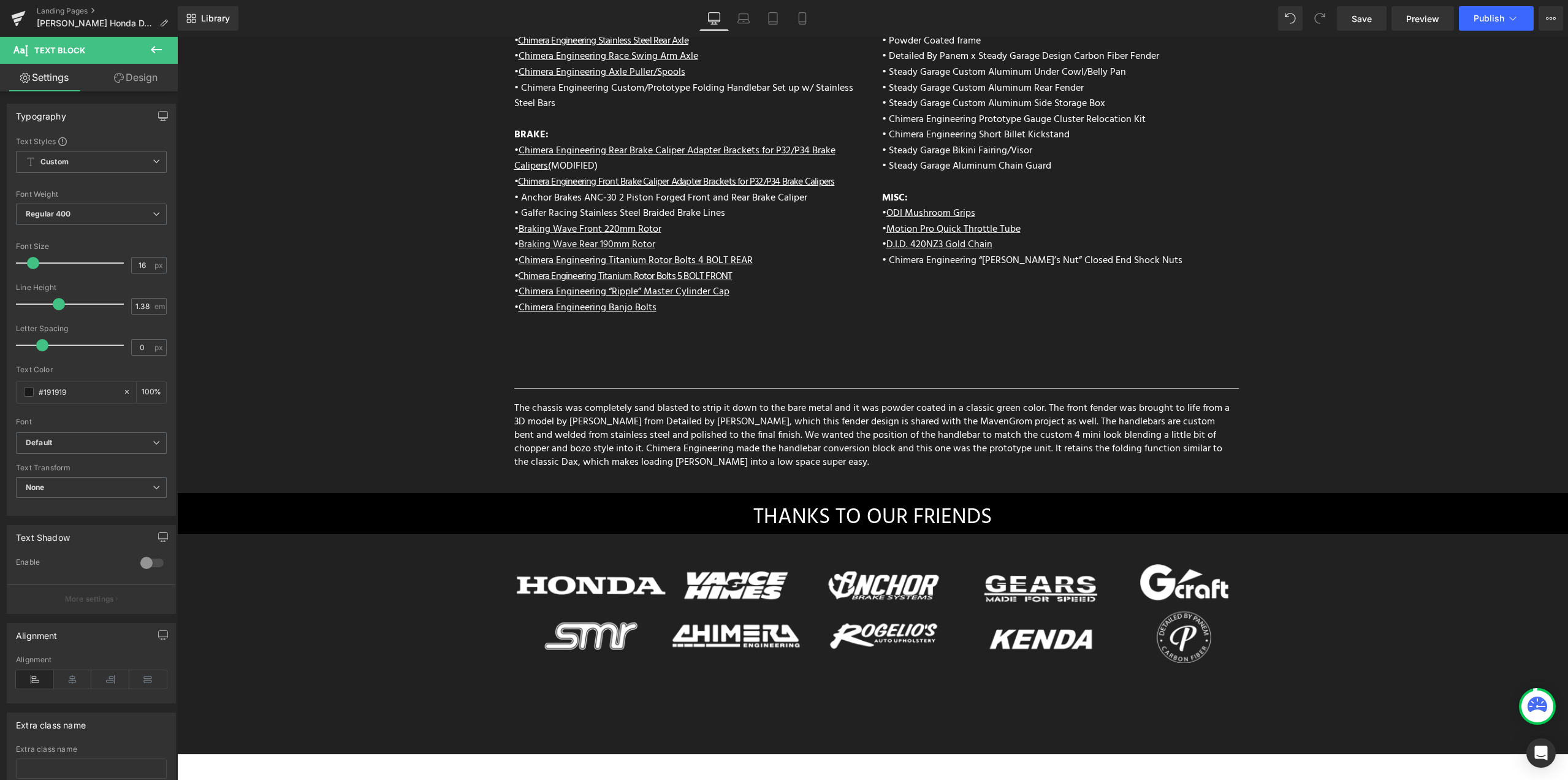
scroll to position [5346, 0]
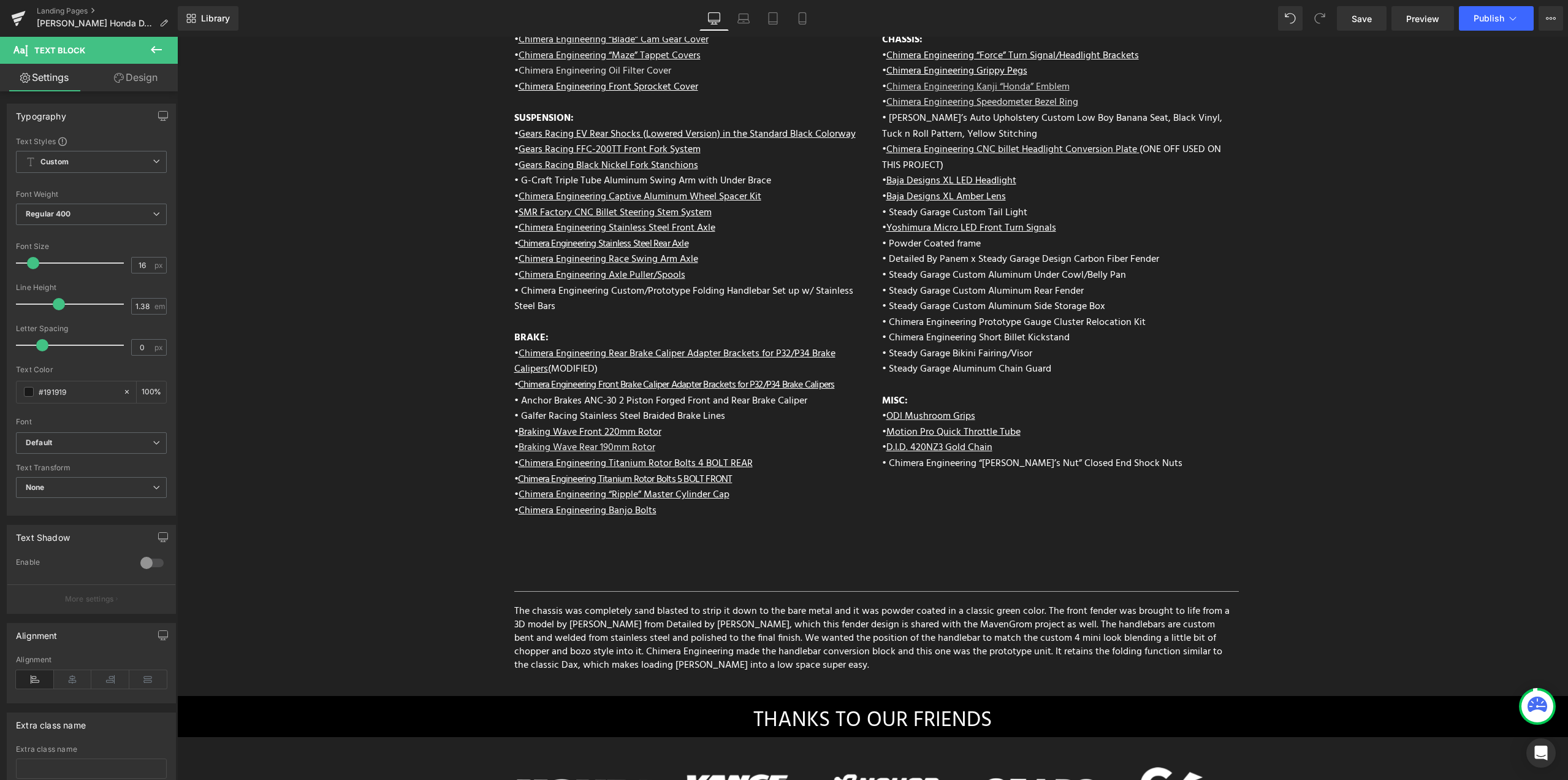
click at [680, 626] on p "The chassis was completely sand blasted to strip it down to the bare metal and …" at bounding box center [872, 638] width 717 height 67
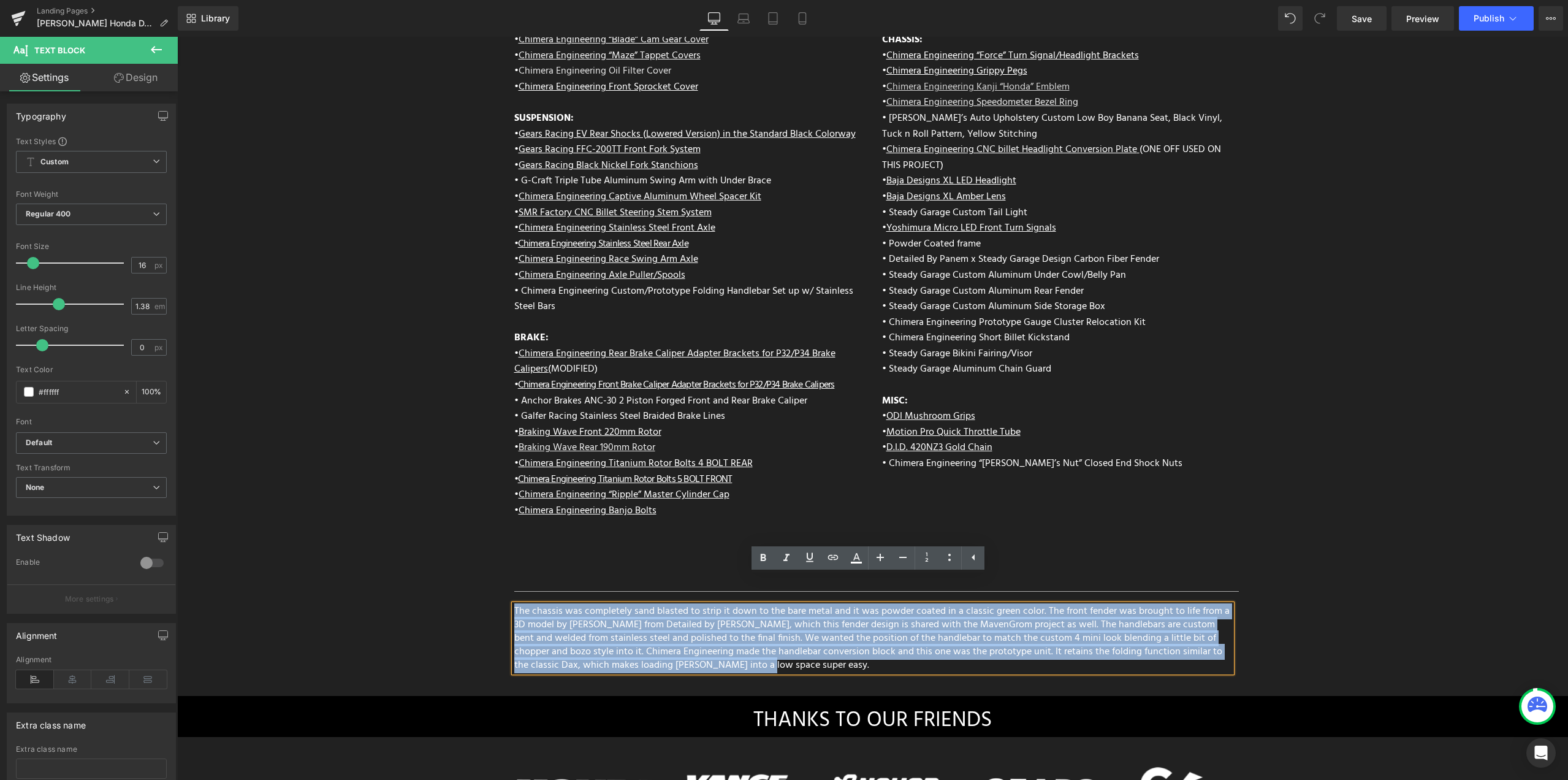
drag, startPoint x: 709, startPoint y: 639, endPoint x: 480, endPoint y: 555, distance: 243.9
copy p "The chassis was completely sand blasted to strip it down to the bare metal and …"
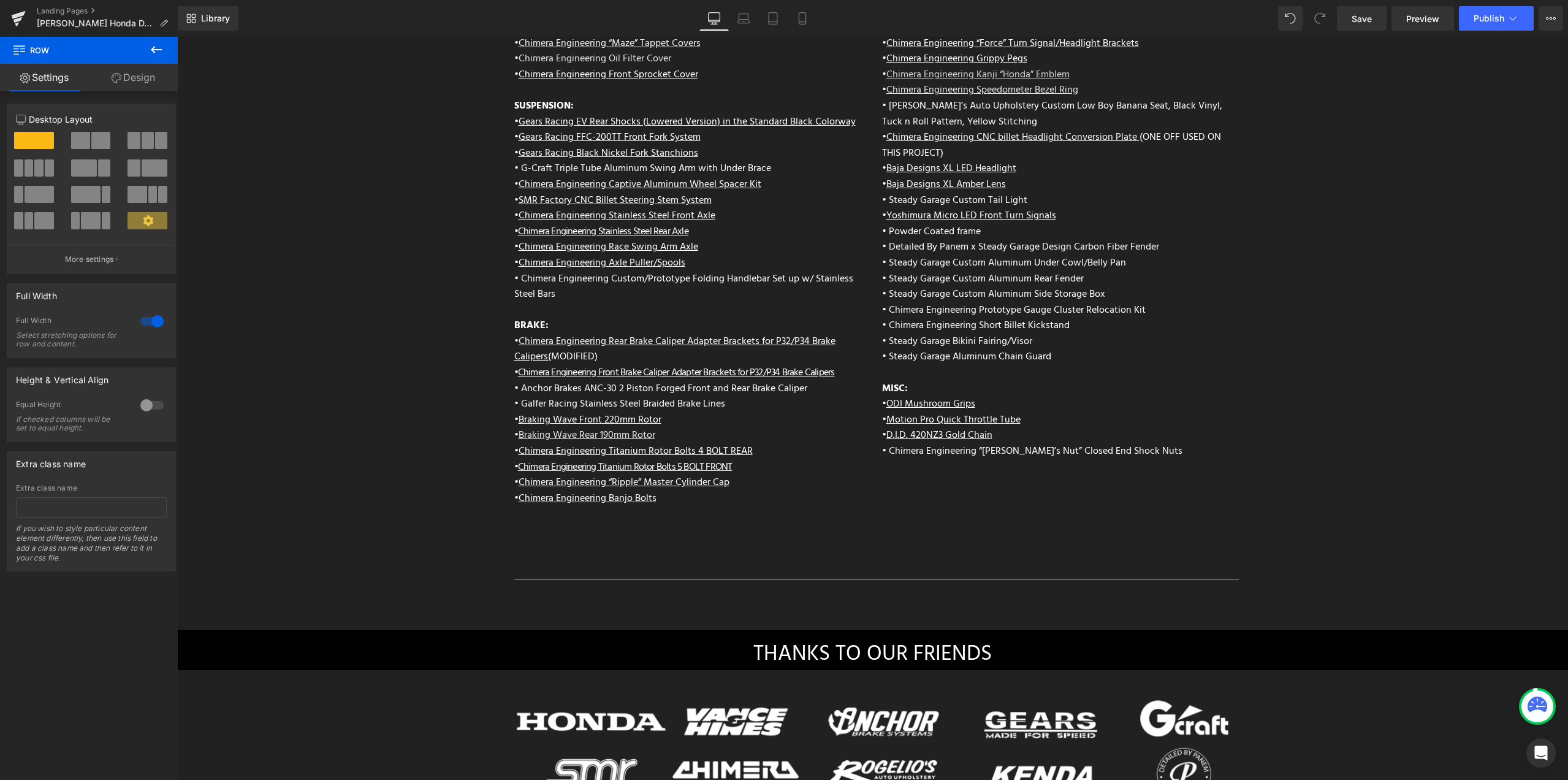
scroll to position [5468, 0]
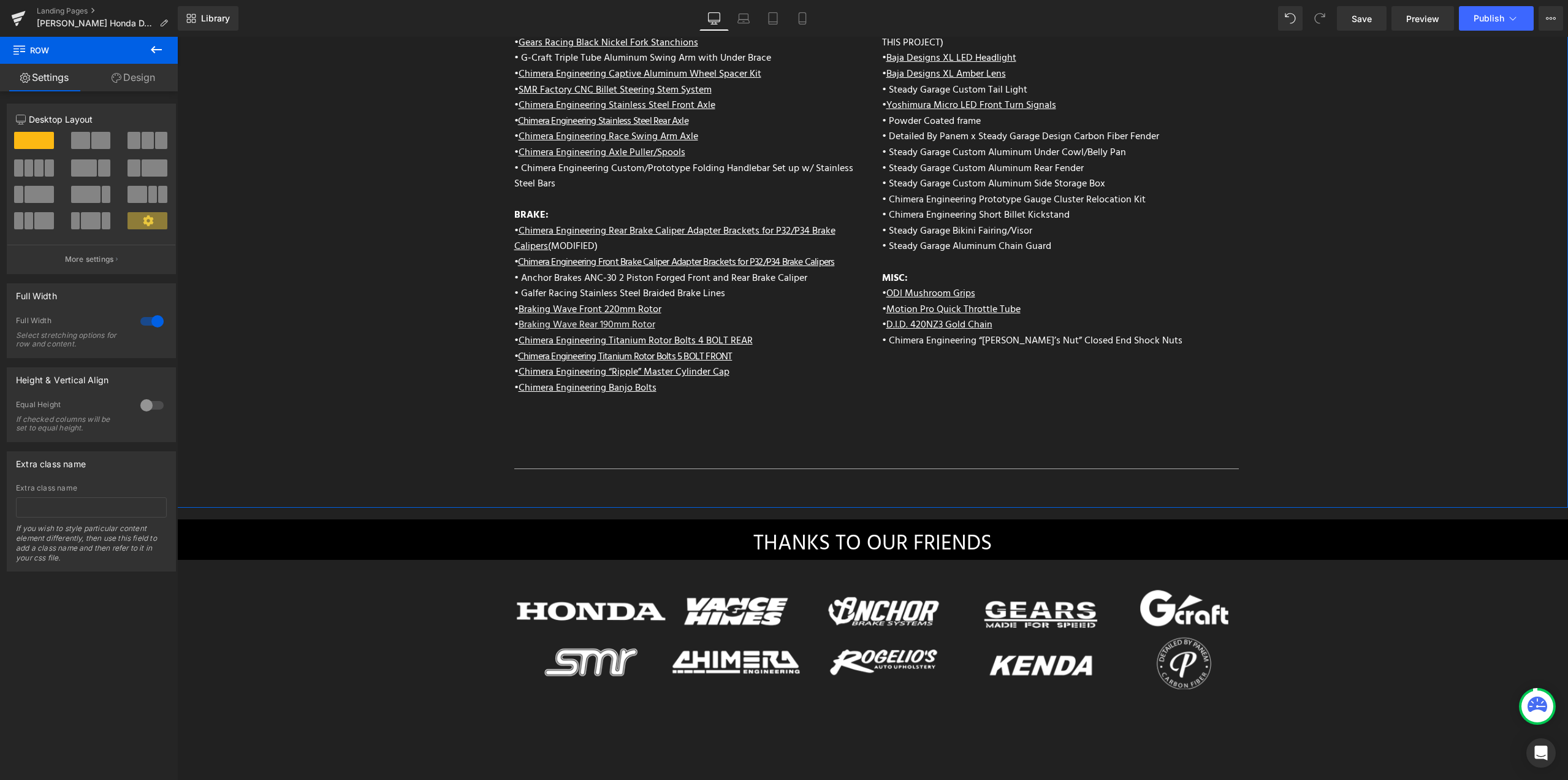
click at [877, 470] on div "Separator Text Block Row" at bounding box center [873, 472] width 736 height 58
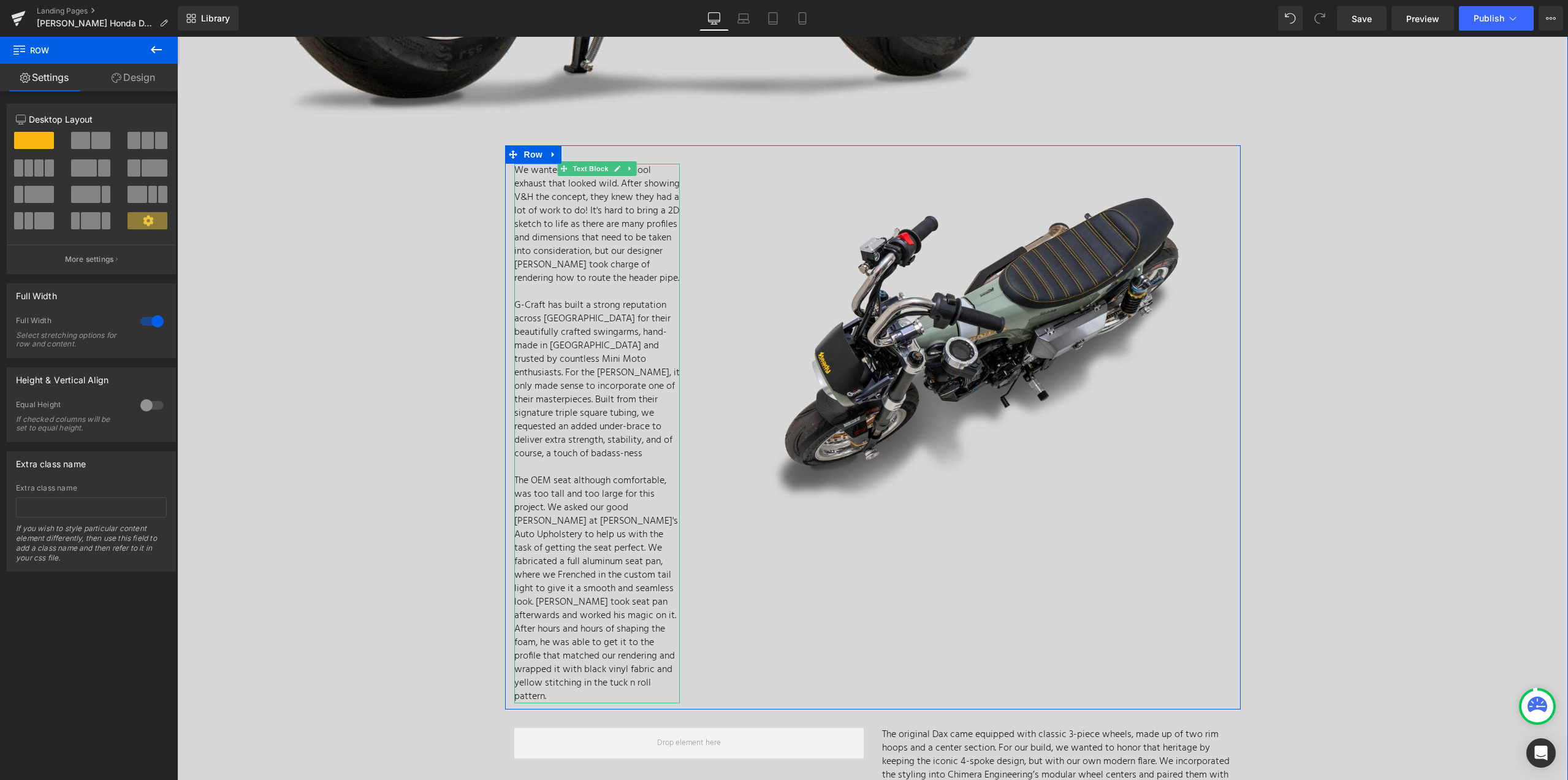
scroll to position [3383, 0]
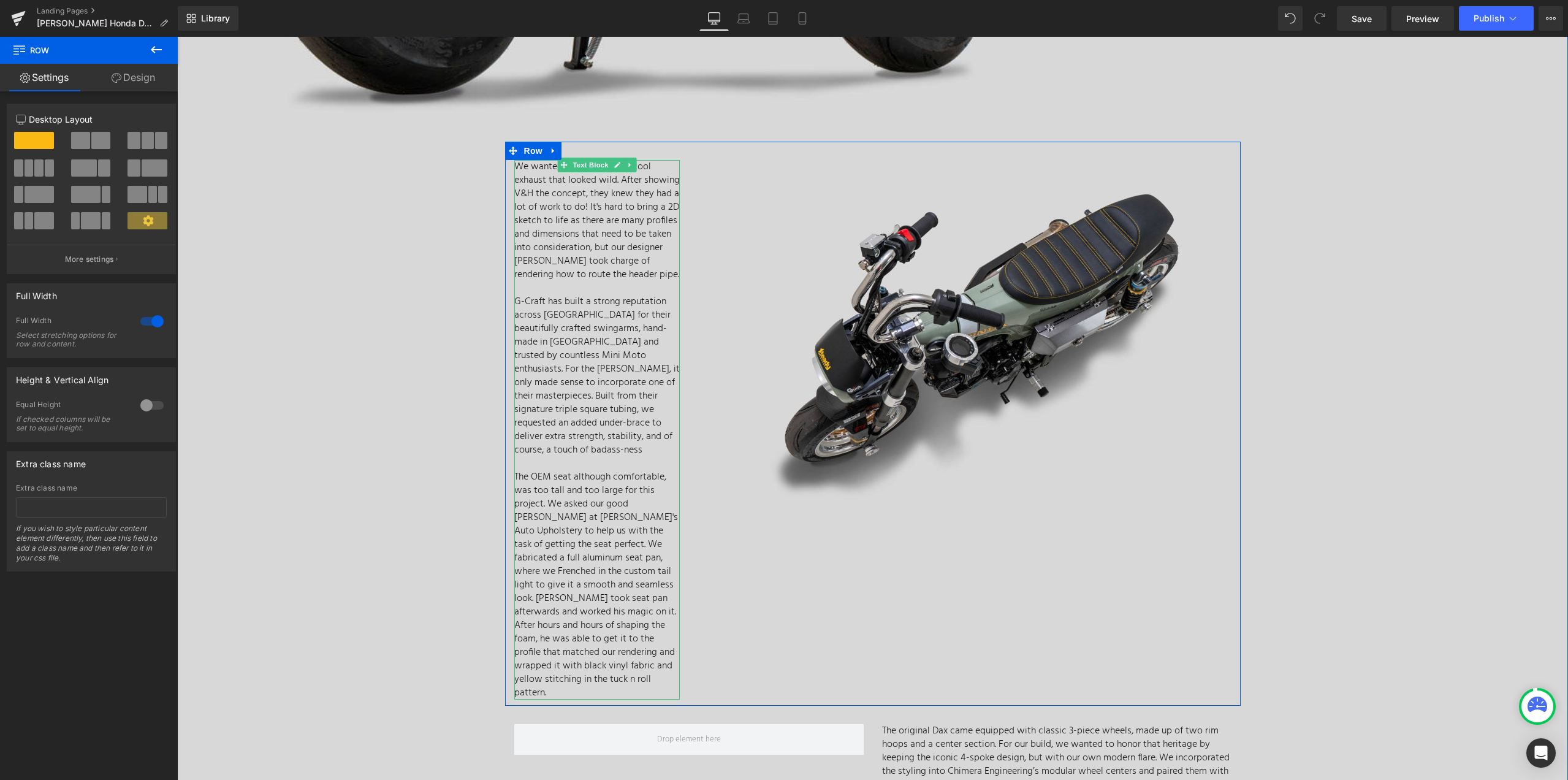
click at [602, 433] on p "G-Craft has built a strong reputation across Asia for their beautifully crafted…" at bounding box center [597, 376] width 165 height 162
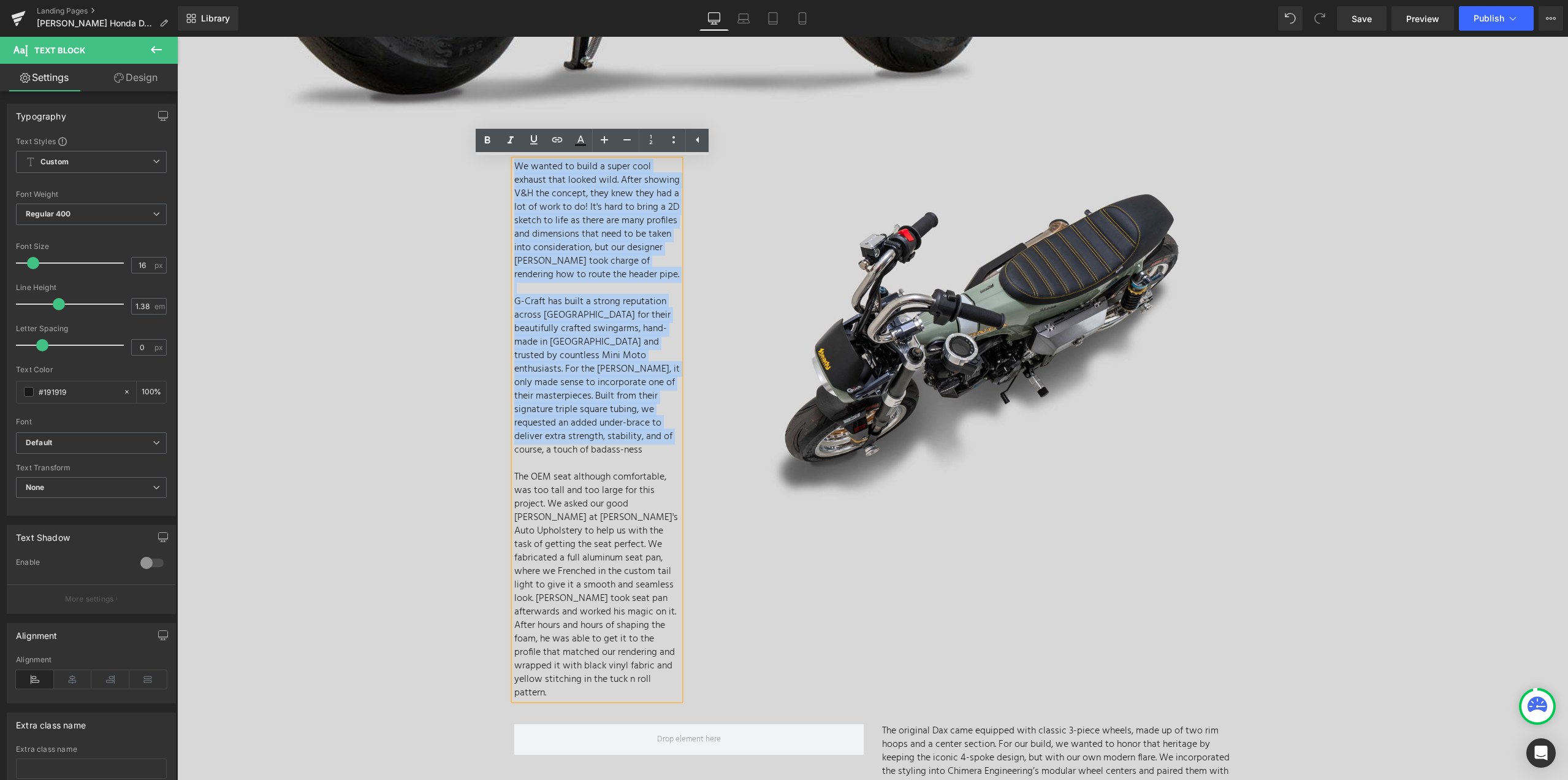
drag, startPoint x: 608, startPoint y: 437, endPoint x: 475, endPoint y: 154, distance: 312.7
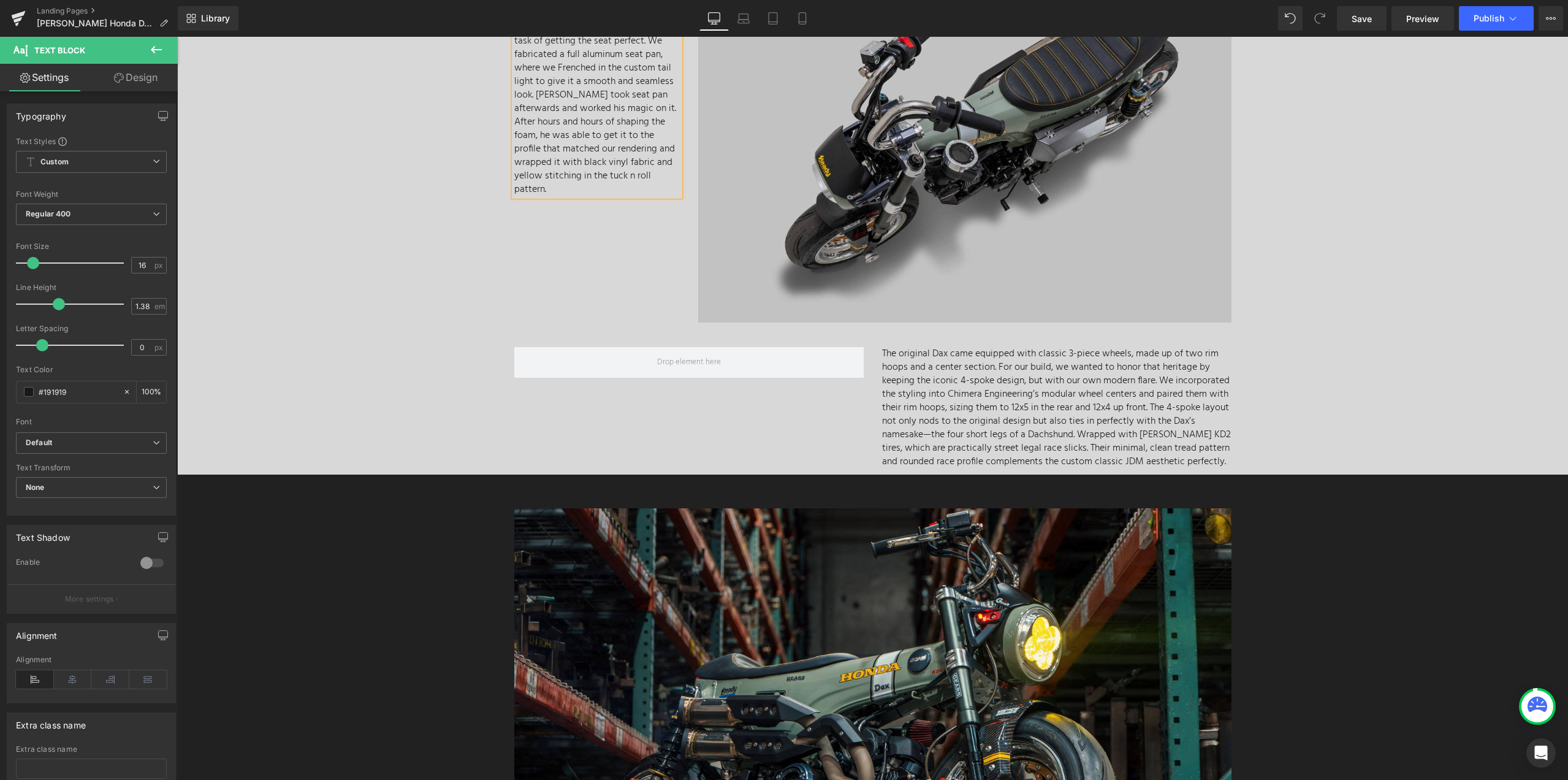
scroll to position [3568, 0]
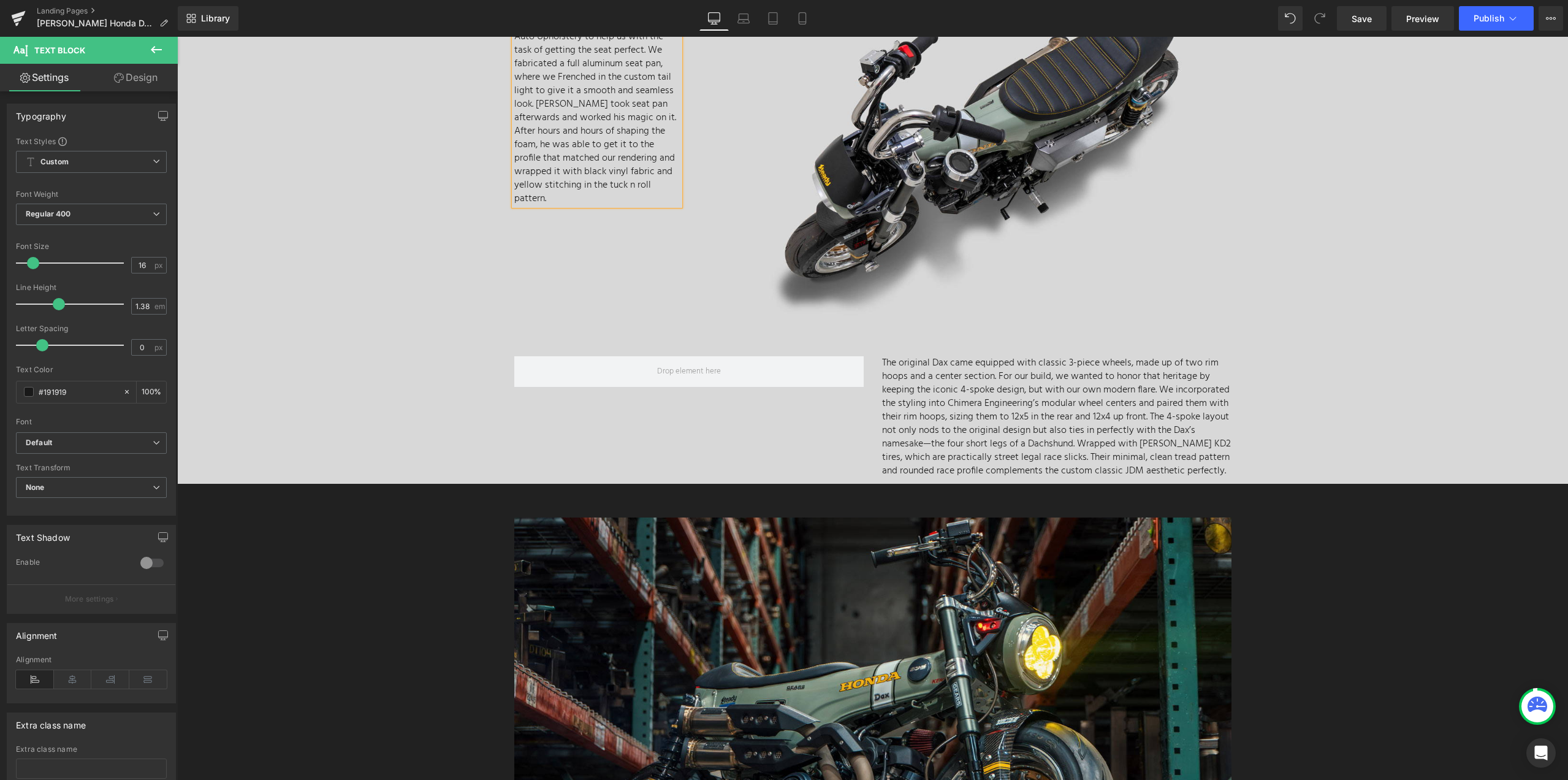
click at [569, 186] on p "The OEM seat although comfortable, was too tall and too large for this project.…" at bounding box center [597, 90] width 165 height 229
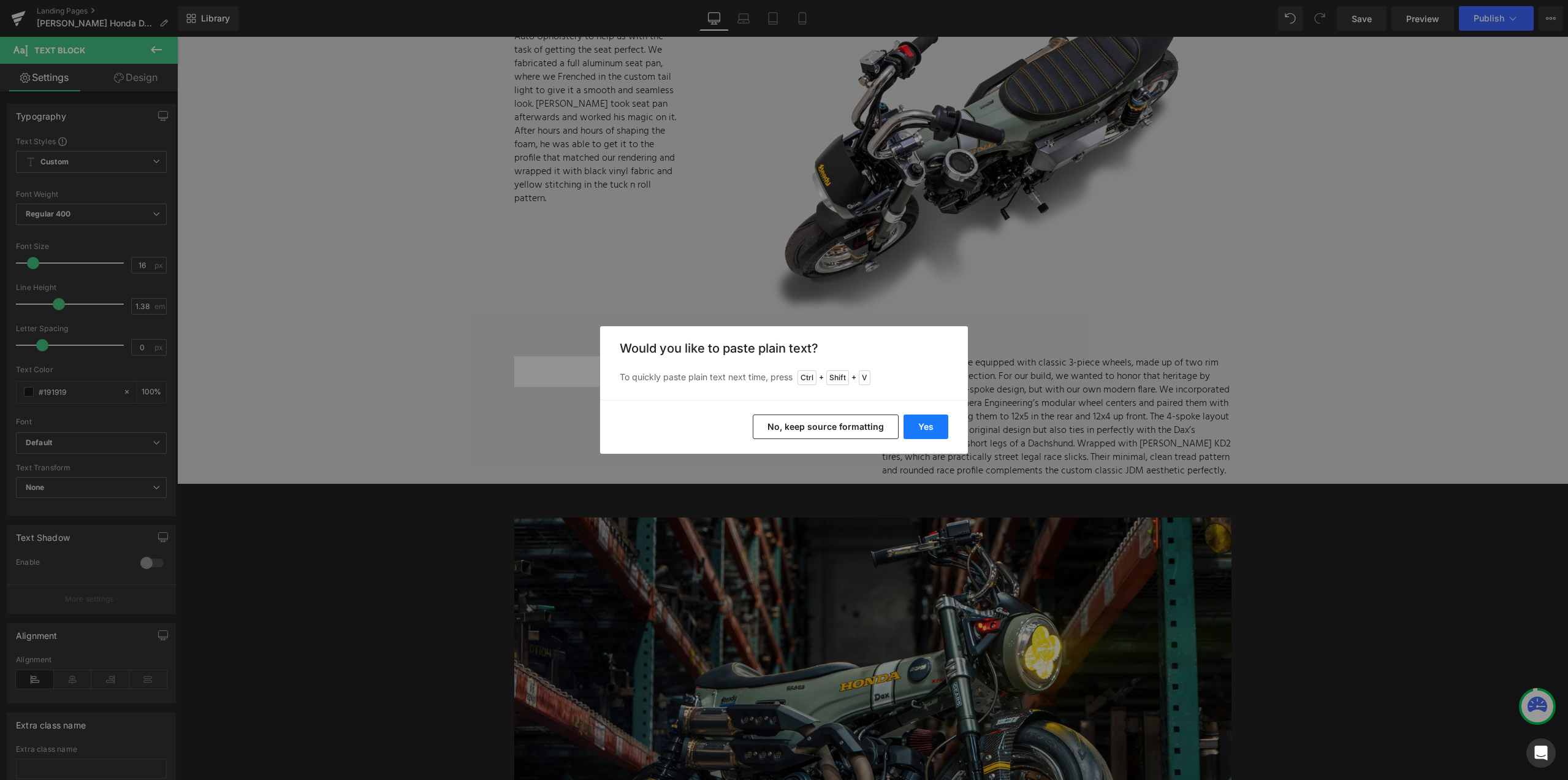
click at [930, 425] on button "Yes" at bounding box center [926, 427] width 44 height 25
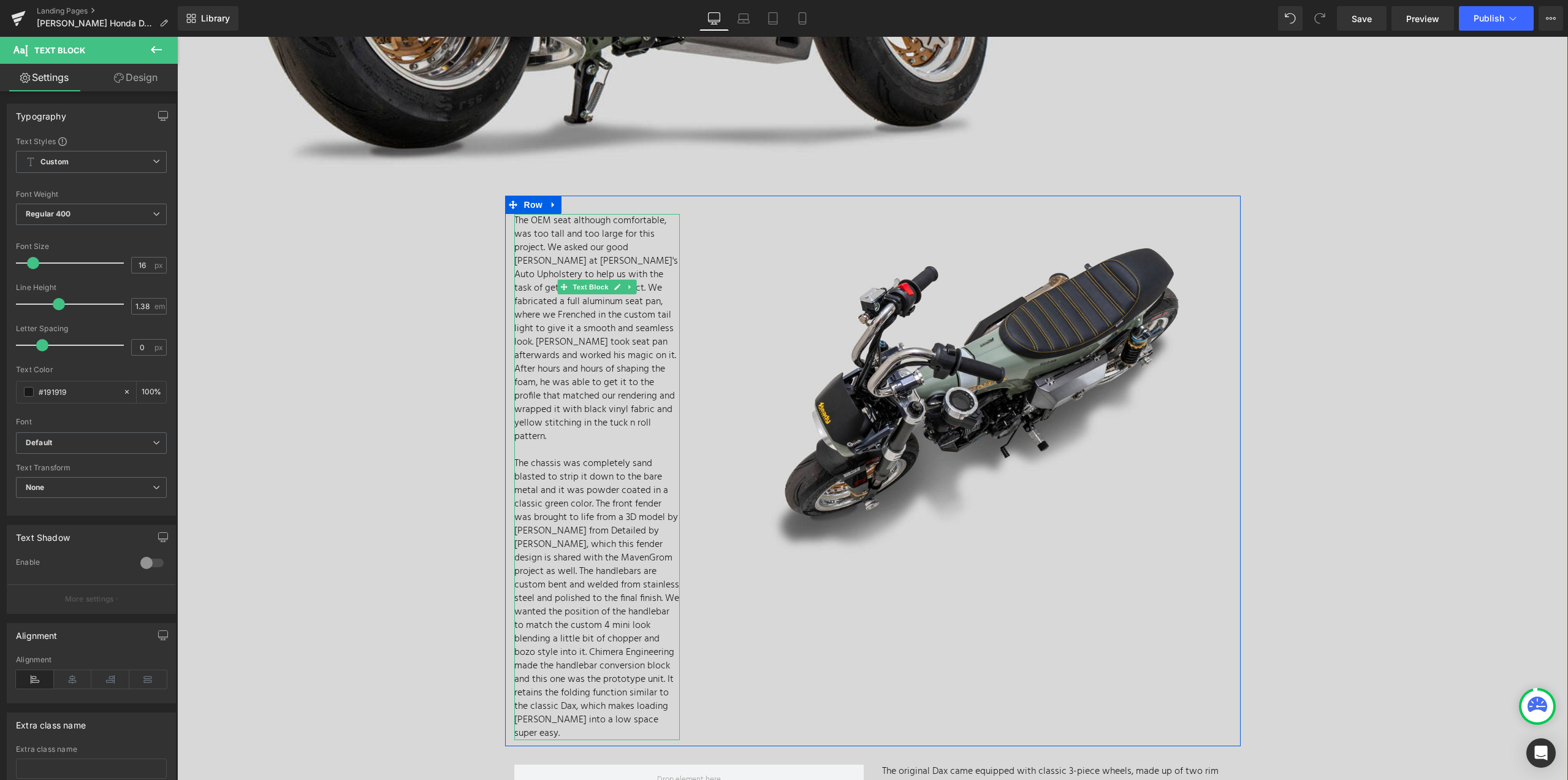
scroll to position [3322, 0]
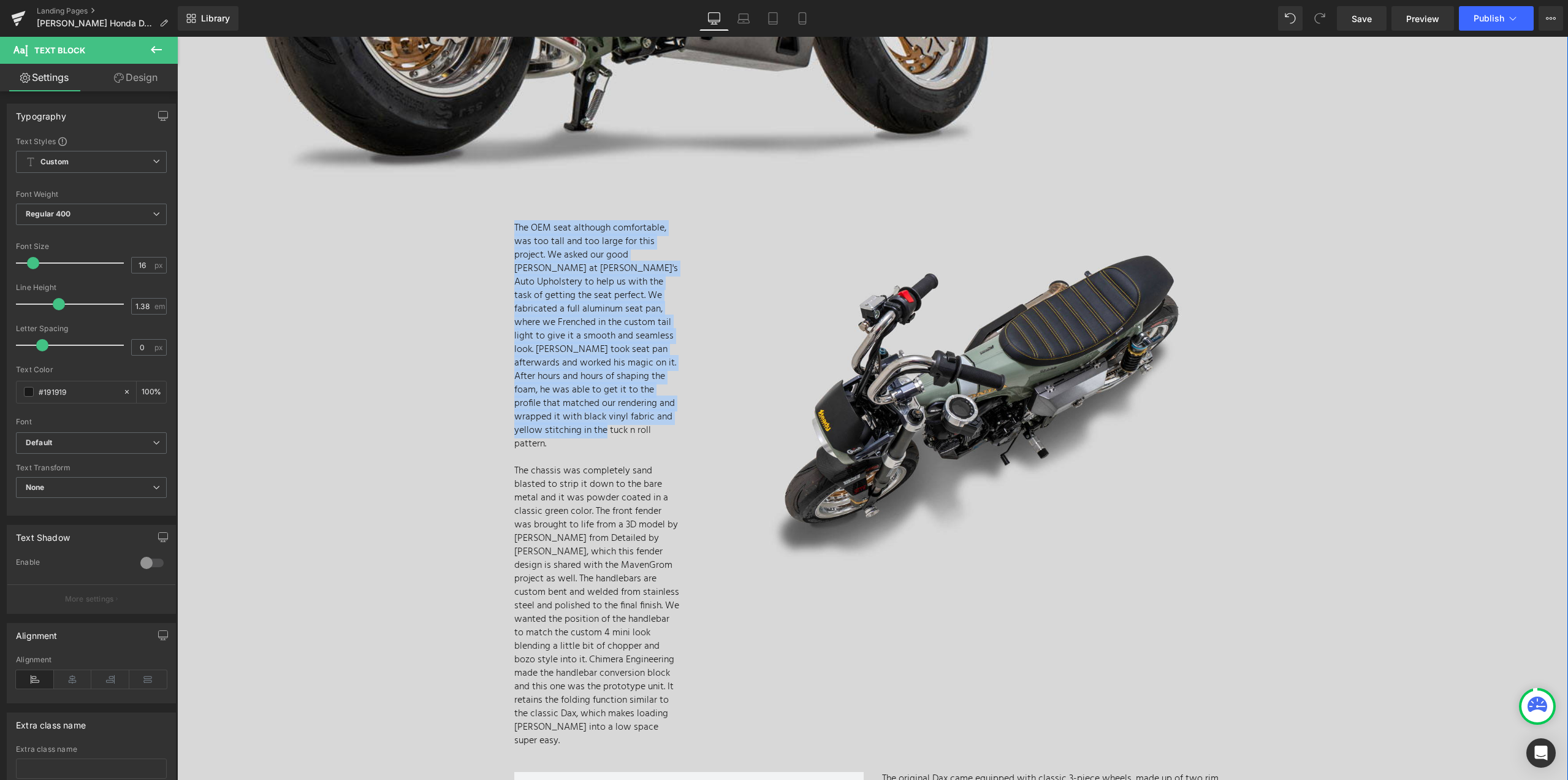
drag, startPoint x: 549, startPoint y: 432, endPoint x: 474, endPoint y: 213, distance: 231.5
copy span "The OEM seat although comfortable, was too tall and too large for this project.…"
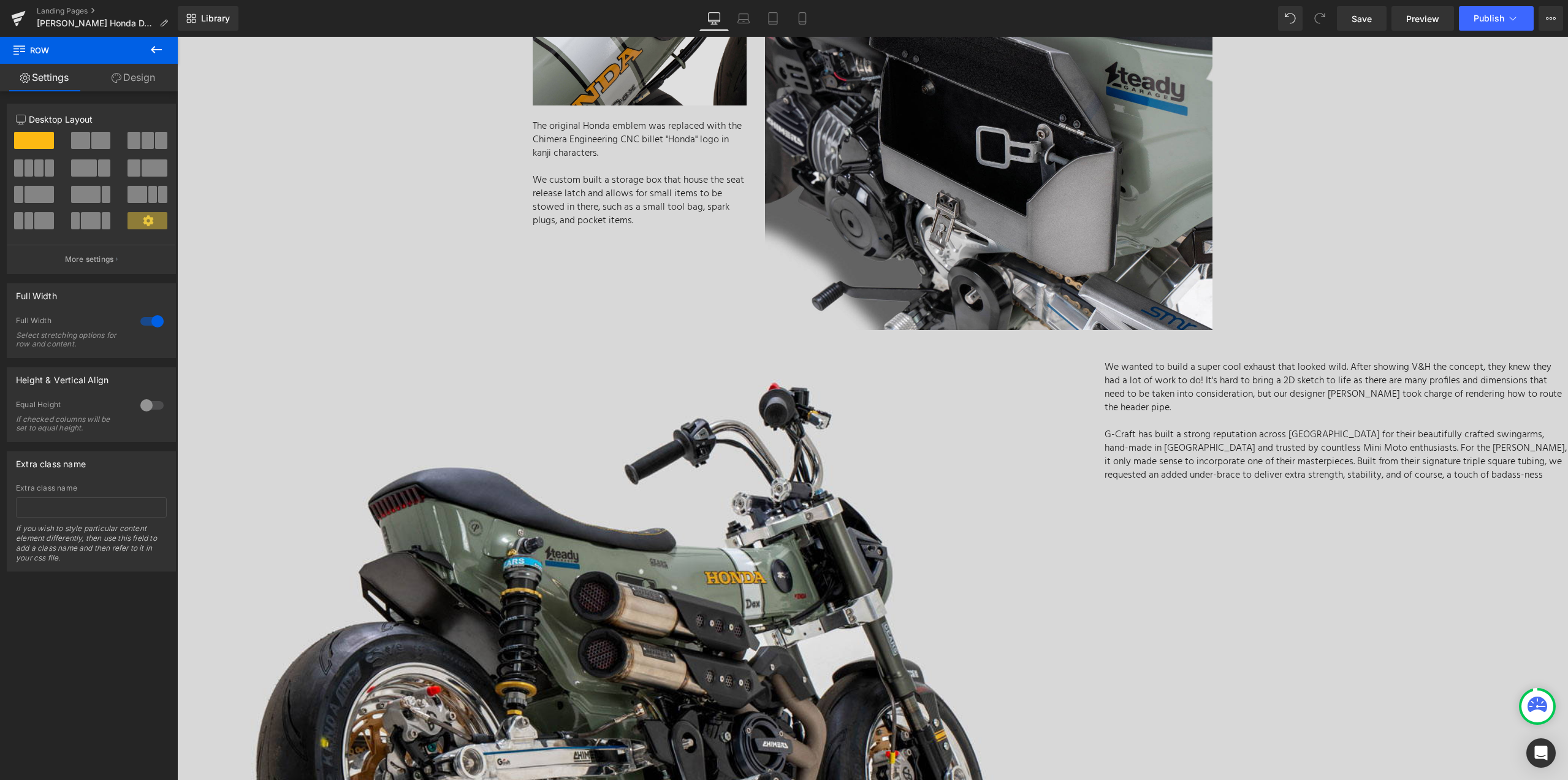
scroll to position [2648, 0]
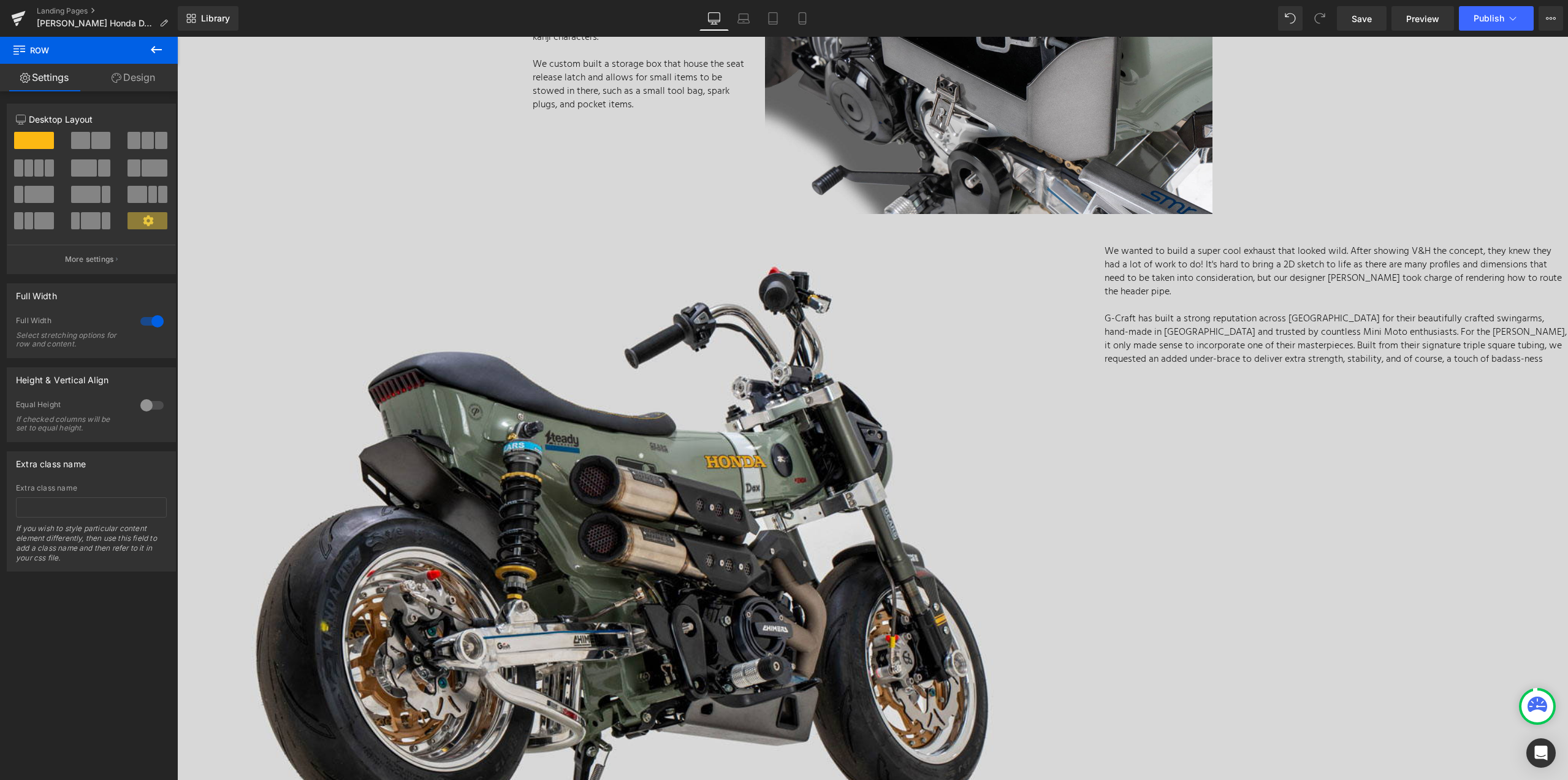
click at [1233, 333] on p "G-Craft has built a strong reputation across Asia for their beautifully crafted…" at bounding box center [1335, 339] width 463 height 54
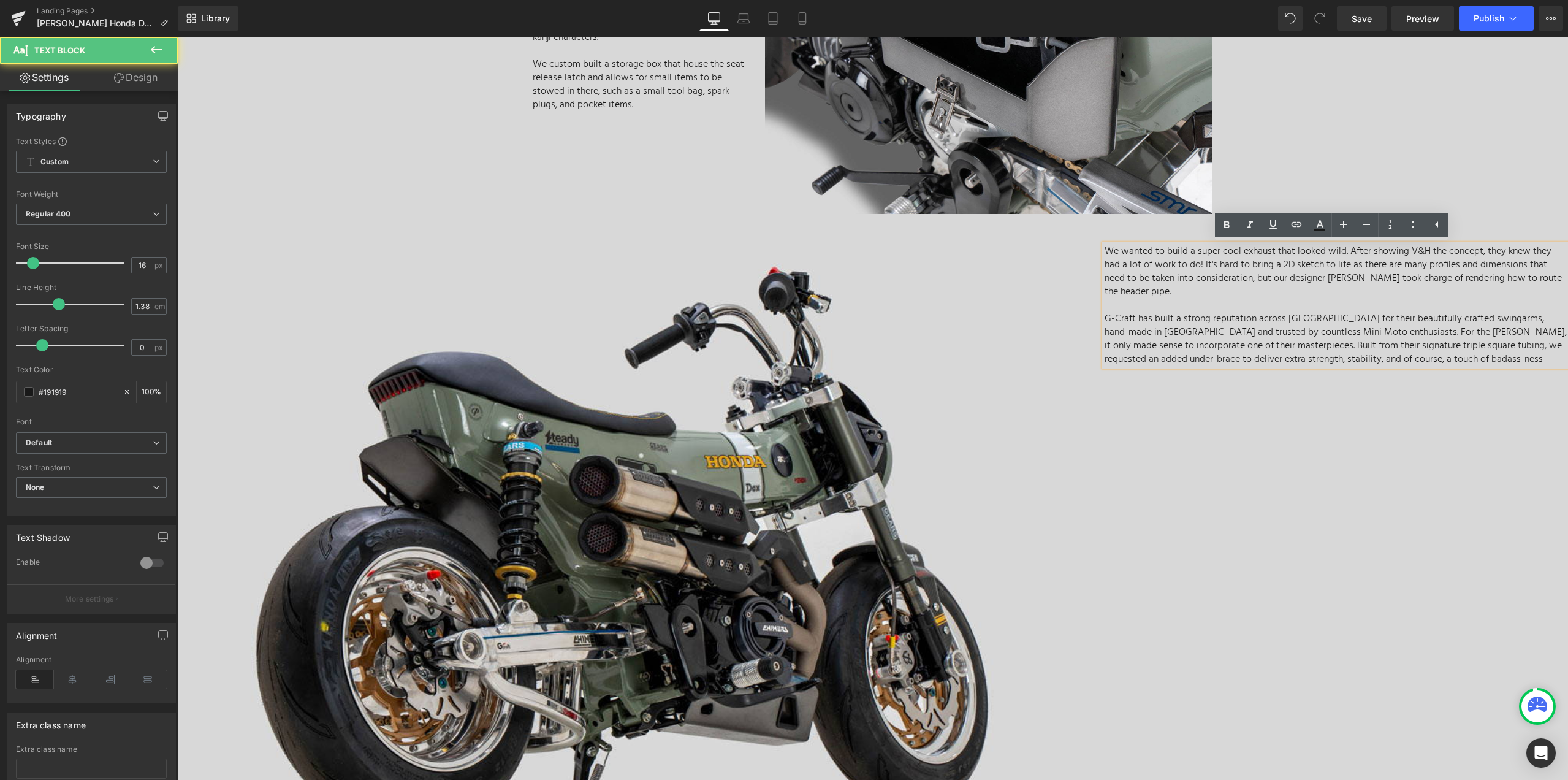
click at [1374, 347] on p "G-Craft has built a strong reputation across Asia for their beautifully crafted…" at bounding box center [1335, 339] width 463 height 54
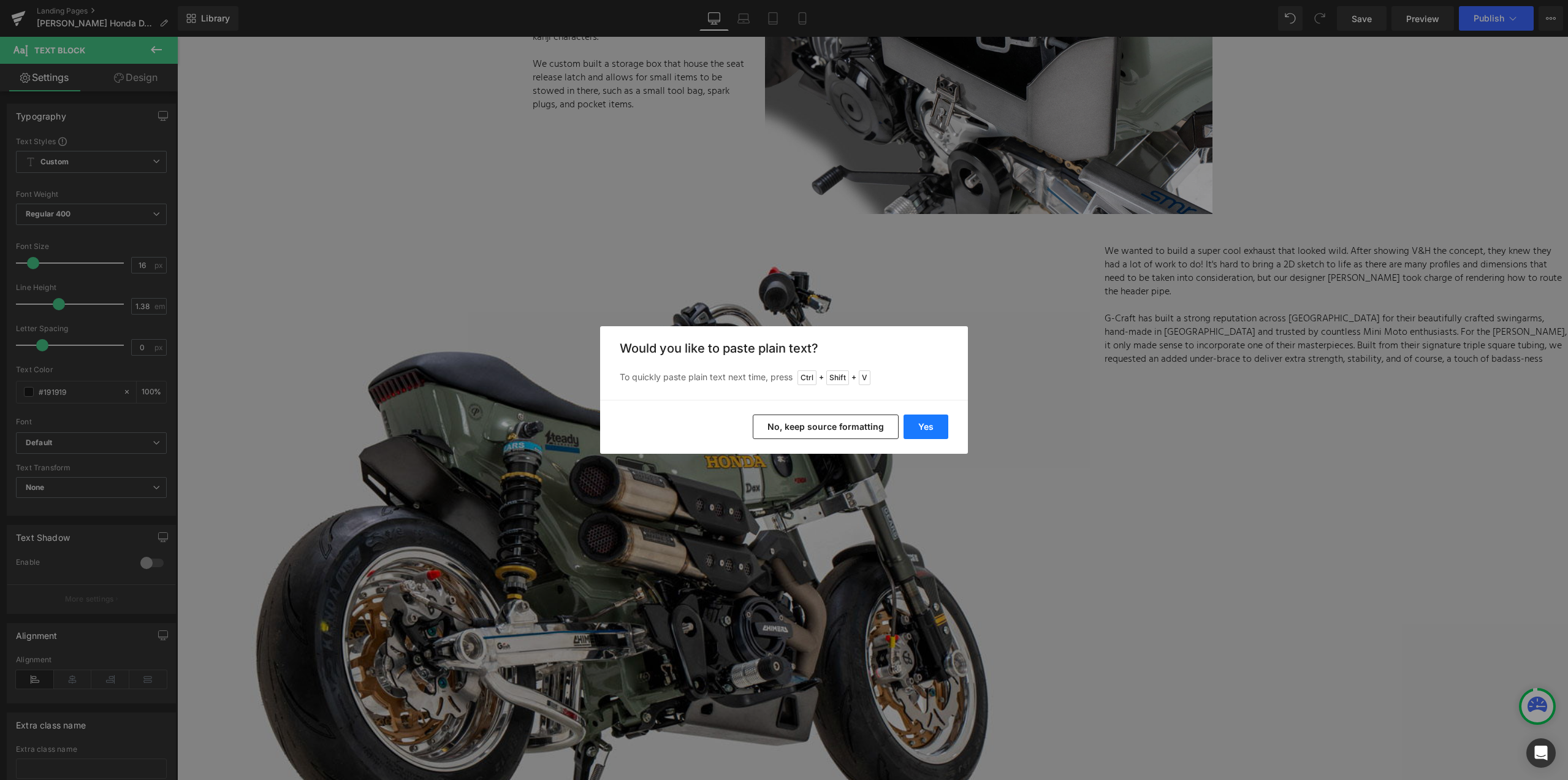
click at [923, 430] on button "Yes" at bounding box center [926, 427] width 44 height 25
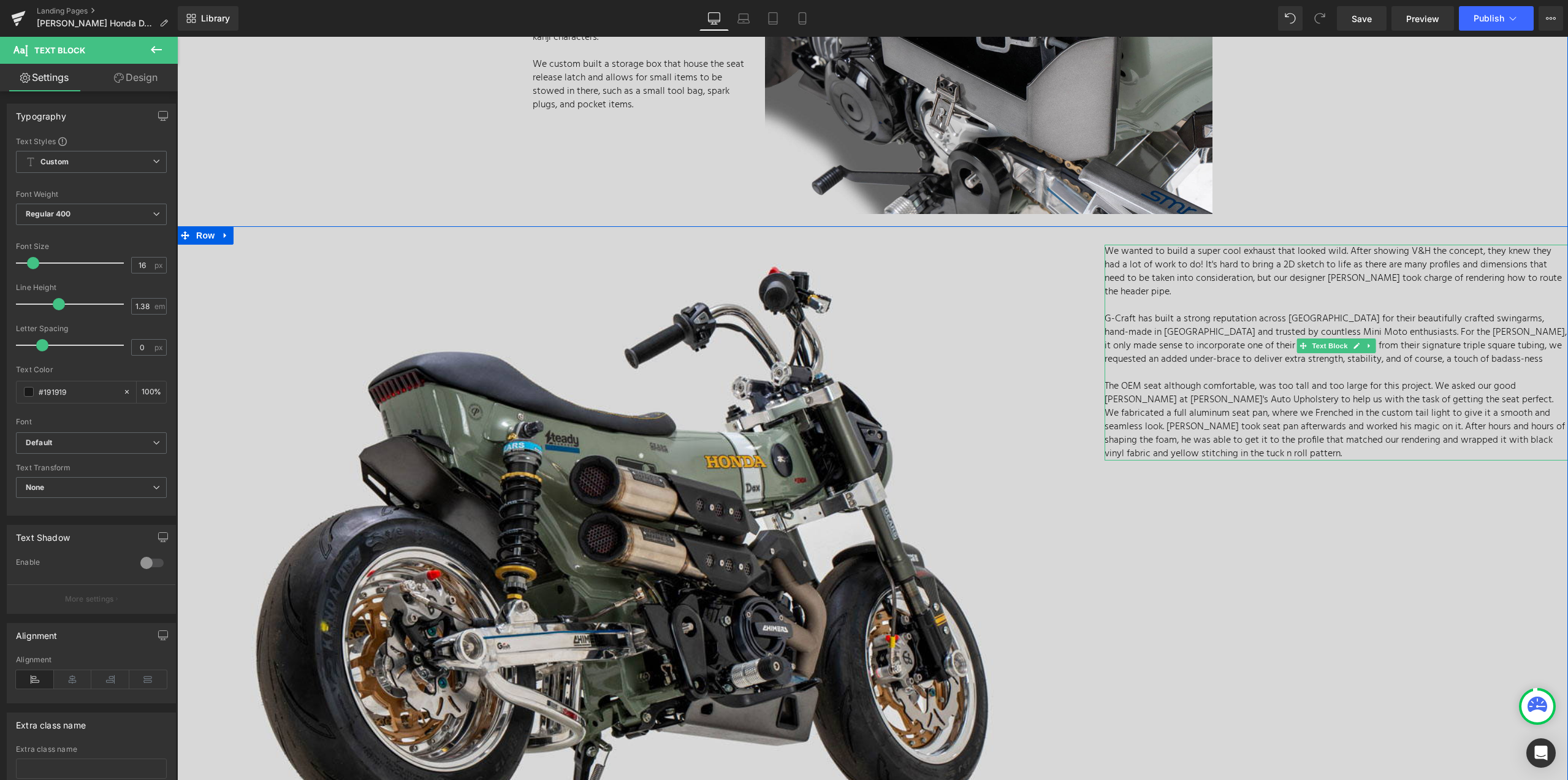
click at [1397, 345] on p "G-Craft has built a strong reputation across Asia for their beautifully crafted…" at bounding box center [1335, 339] width 463 height 54
click at [1381, 541] on div "Image We wanted to build a super cool exhaust that looked wild. After showing V…" at bounding box center [872, 552] width 1391 height 652
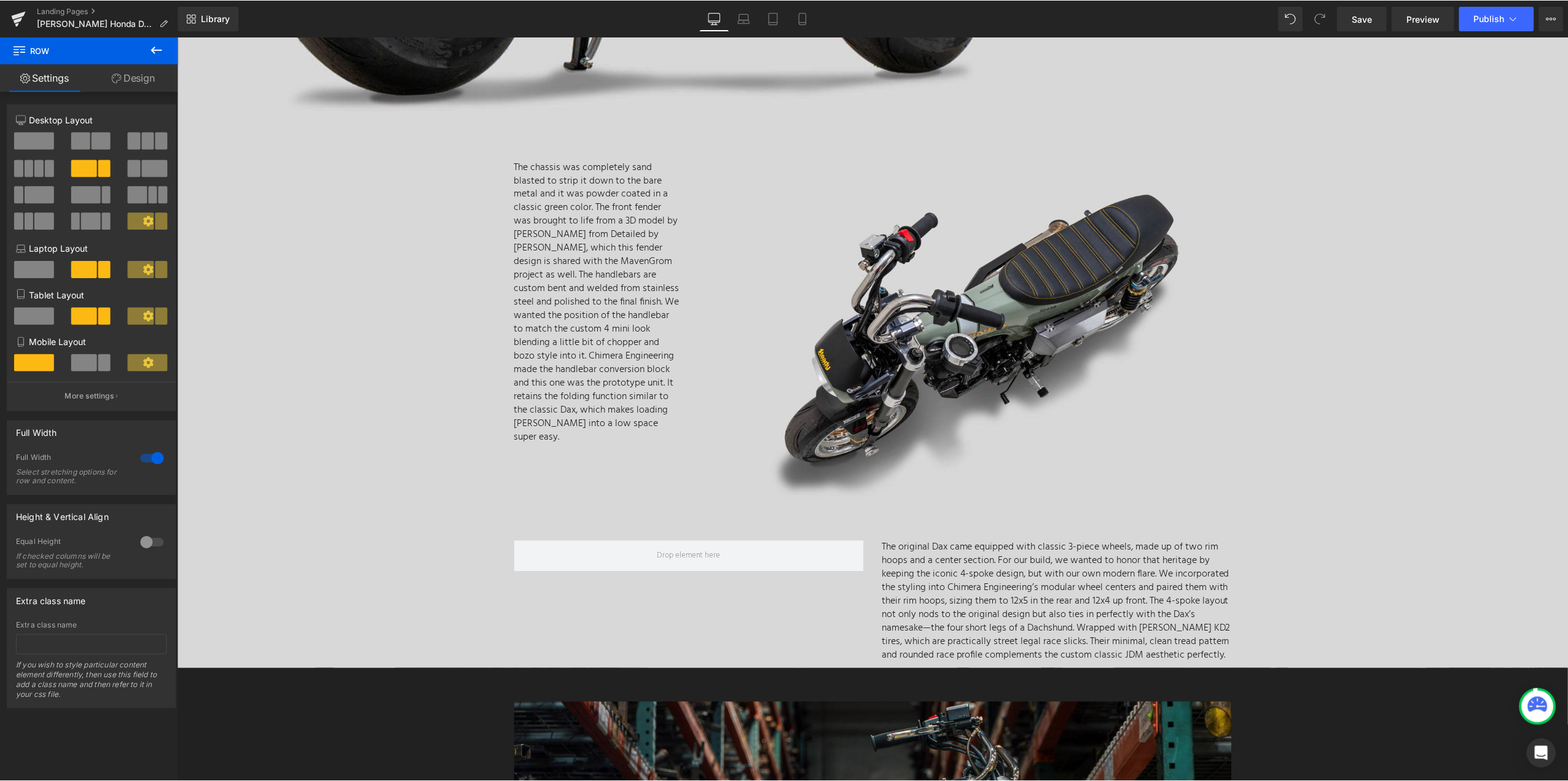
scroll to position [2896, 0]
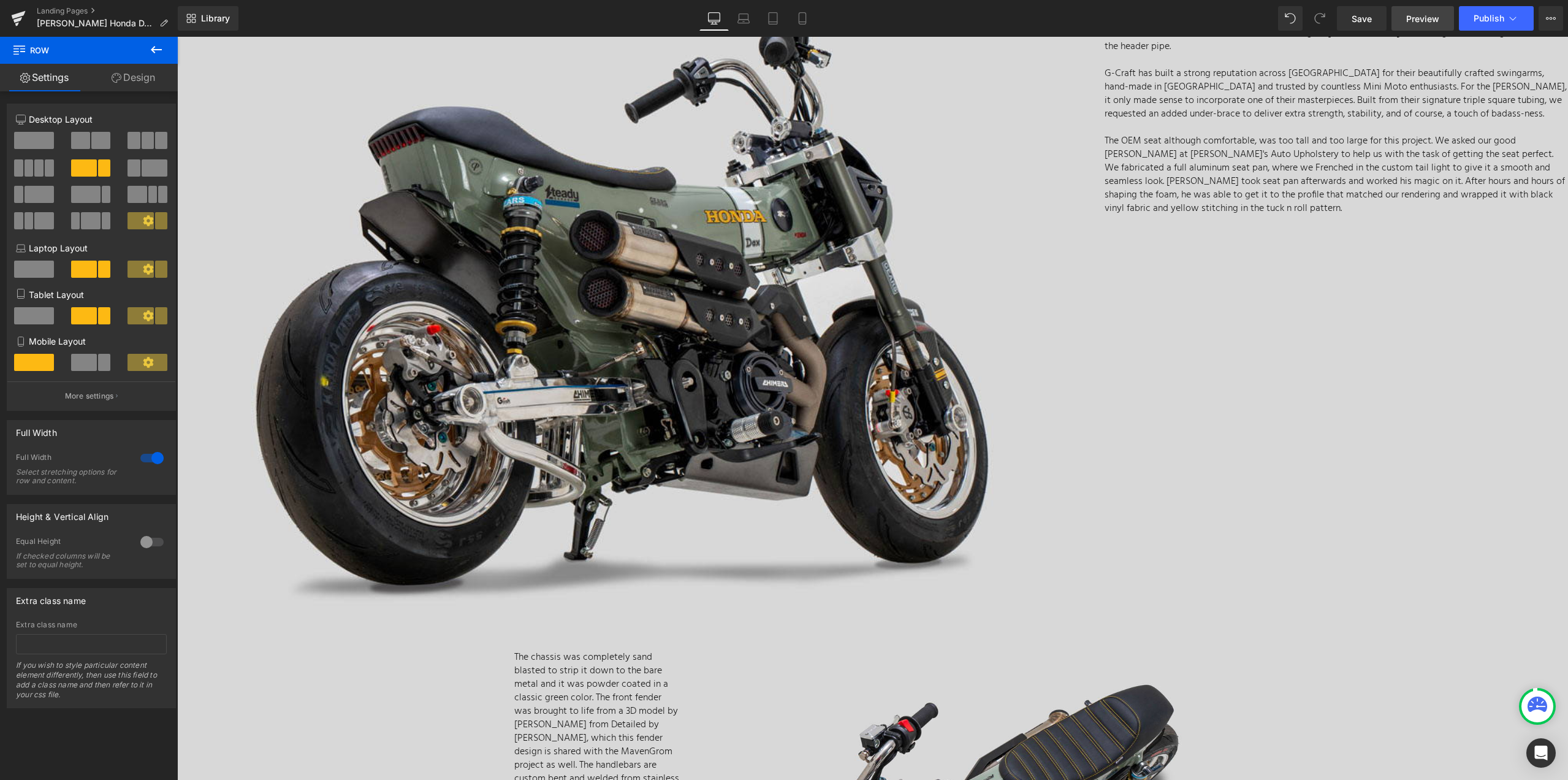
click at [1428, 21] on span "Preview" at bounding box center [1423, 18] width 33 height 13
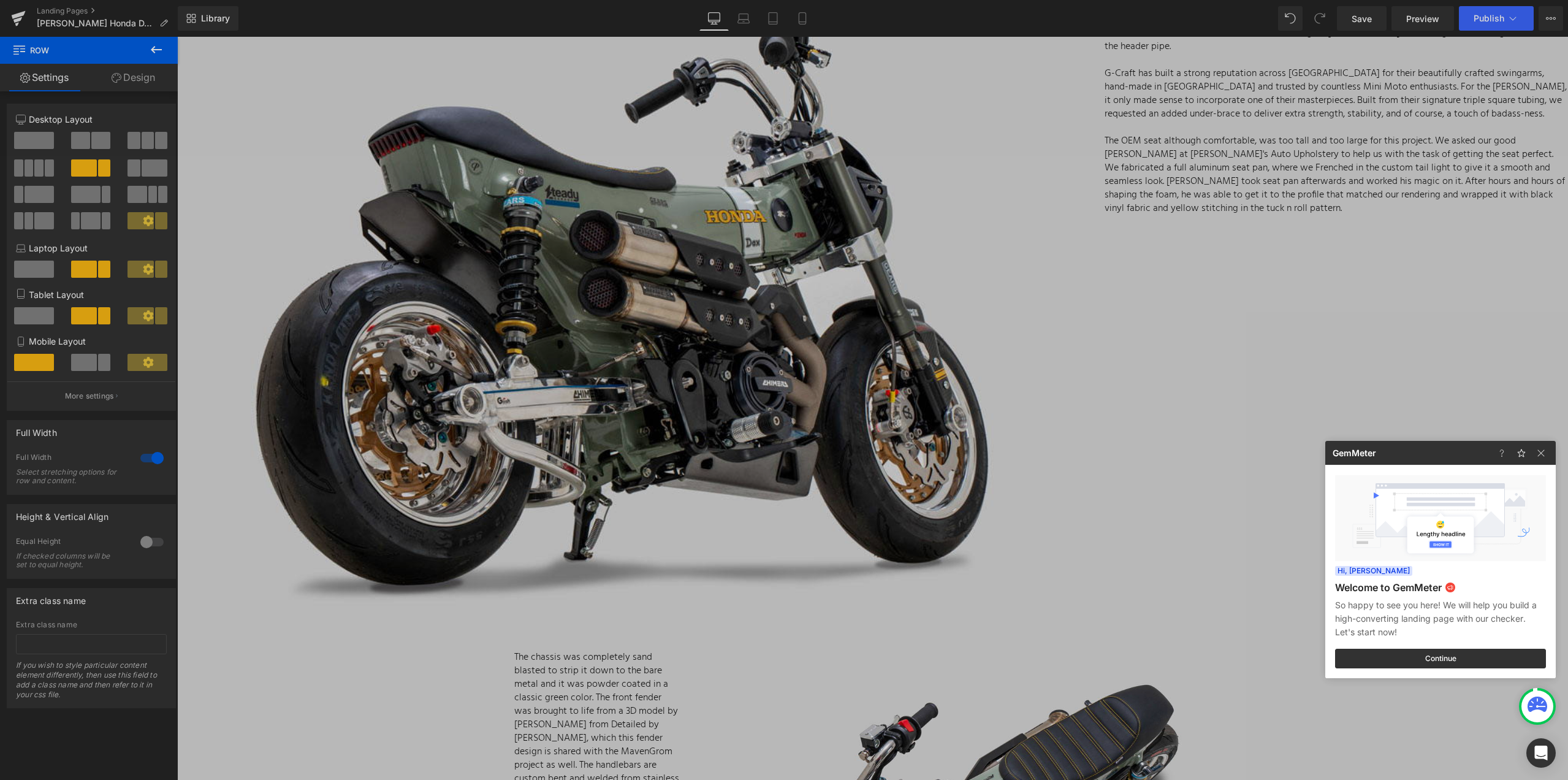
click at [1360, 18] on div at bounding box center [784, 390] width 1568 height 780
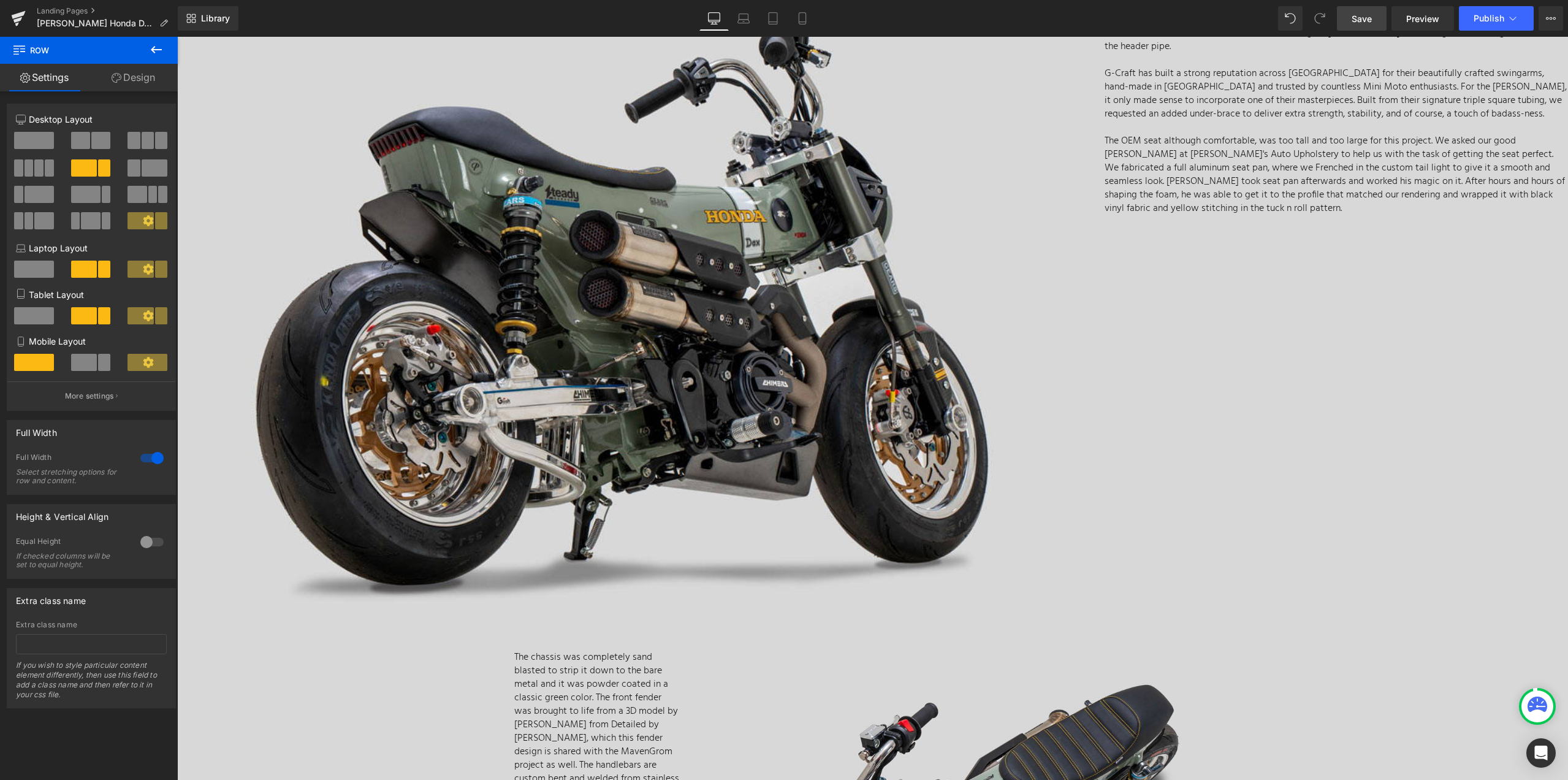
click at [1362, 18] on span "Save" at bounding box center [1362, 18] width 20 height 13
click at [1421, 20] on span "Preview" at bounding box center [1423, 18] width 33 height 13
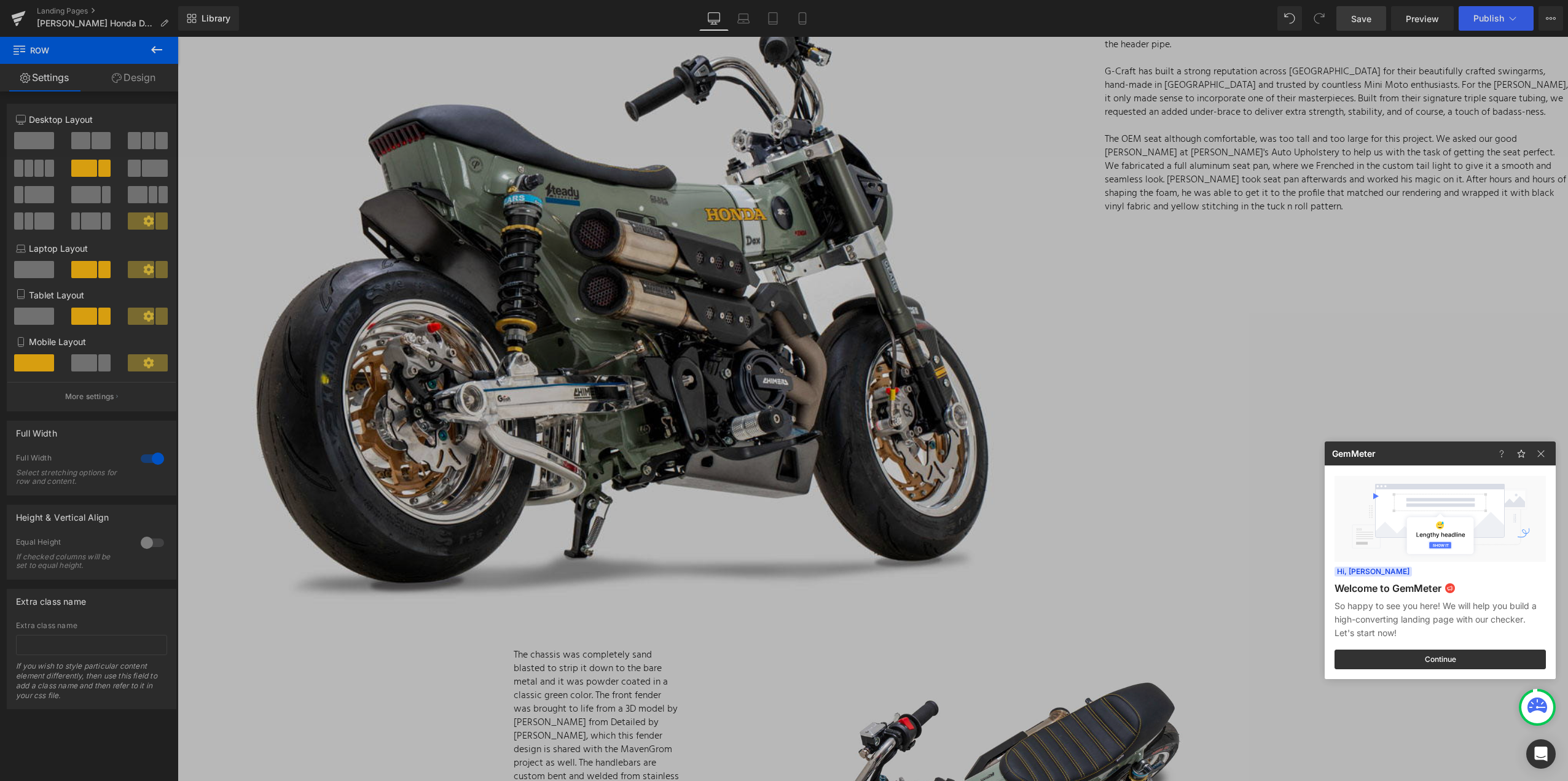
click at [1363, 17] on div at bounding box center [784, 390] width 1568 height 781
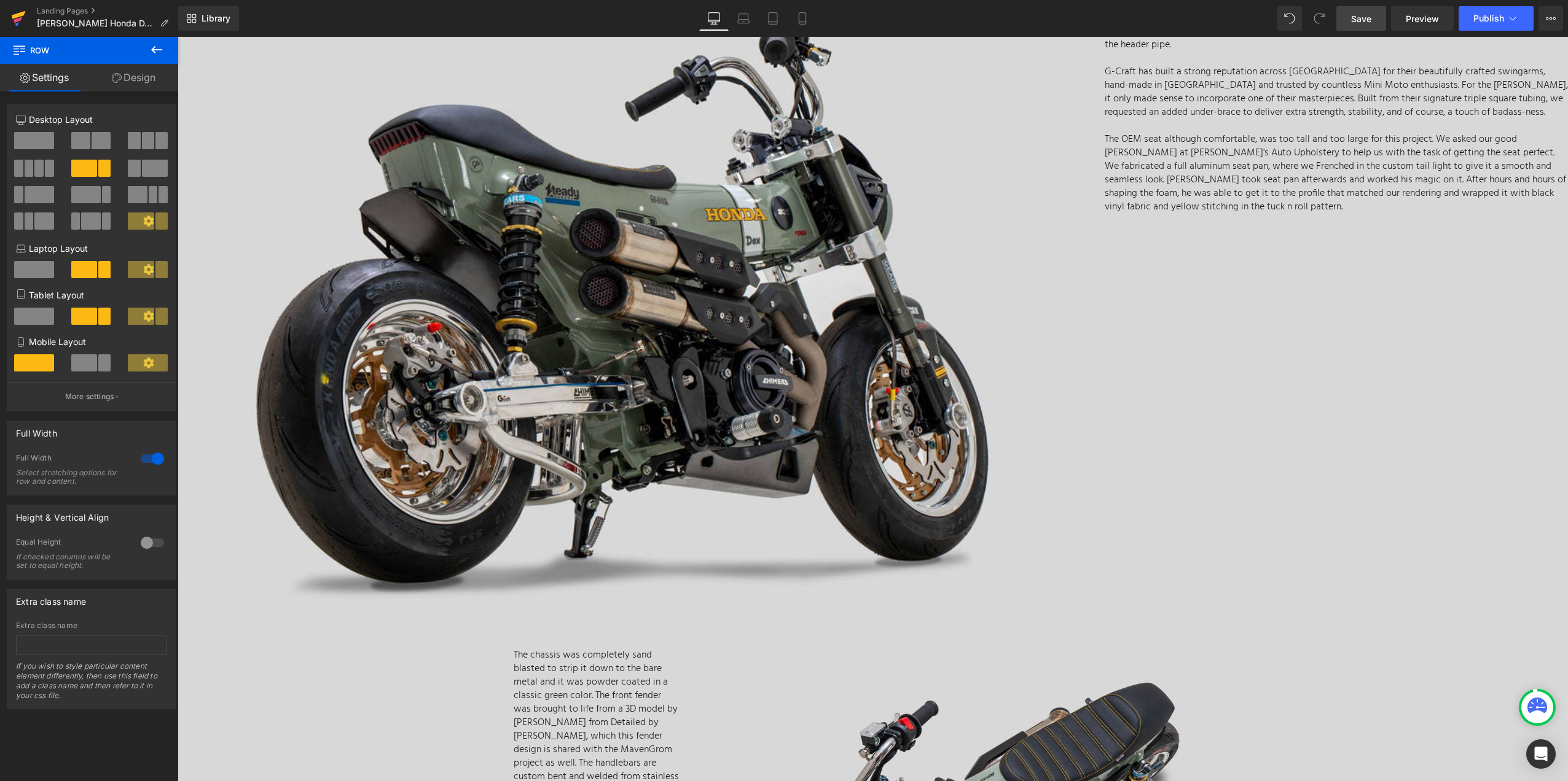
click at [15, 18] on icon at bounding box center [18, 18] width 15 height 31
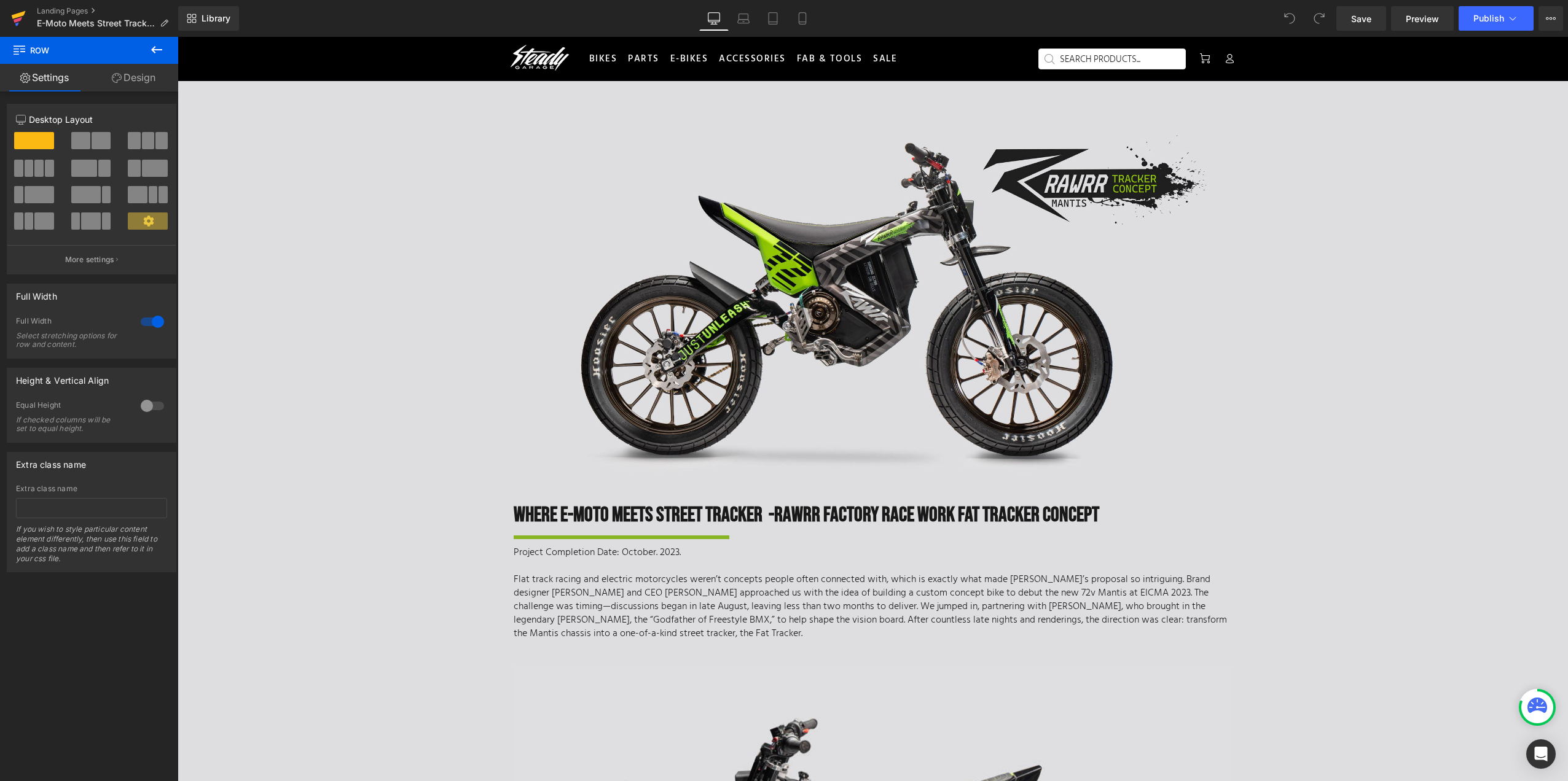
click at [13, 13] on icon at bounding box center [18, 18] width 15 height 31
